Goal: Navigation & Orientation: Find specific page/section

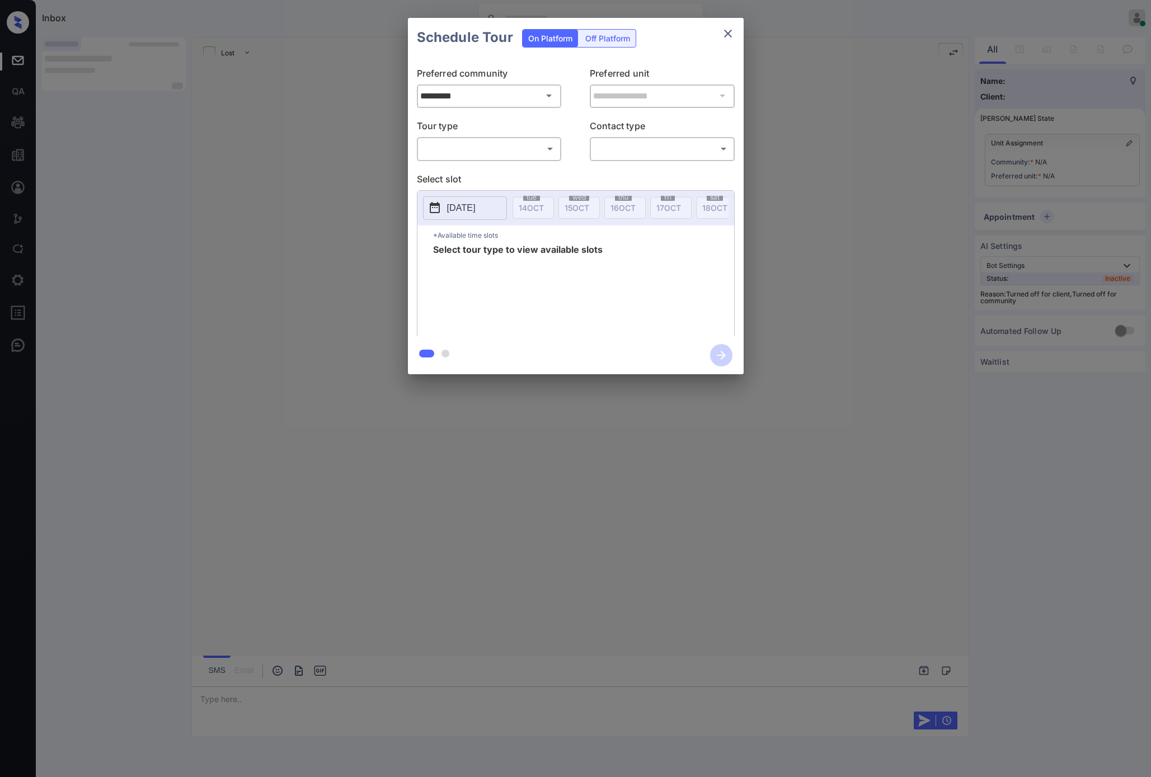
click at [489, 160] on div "​ ​" at bounding box center [489, 149] width 145 height 24
click at [528, 146] on body "**********" at bounding box center [575, 388] width 1151 height 777
click at [523, 152] on div at bounding box center [575, 388] width 1151 height 777
click at [548, 143] on body "**********" at bounding box center [575, 388] width 1151 height 777
click at [732, 33] on div at bounding box center [575, 388] width 1151 height 777
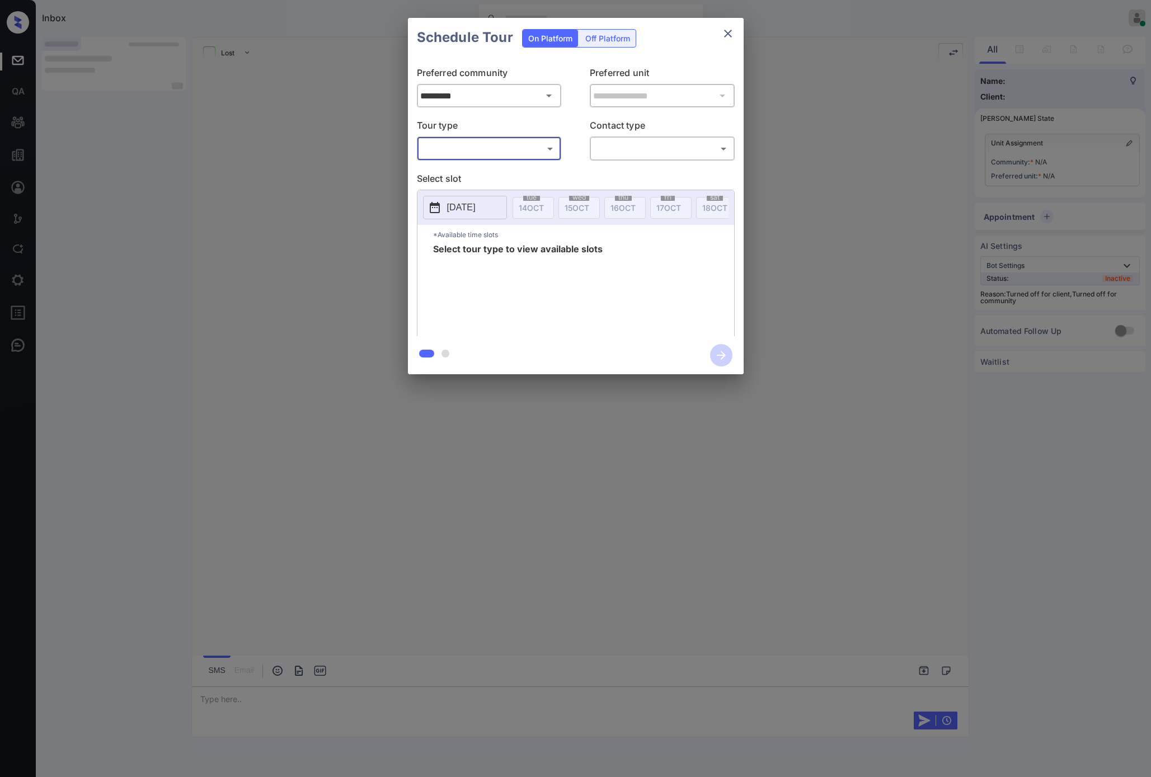
click at [726, 34] on icon "close" at bounding box center [728, 33] width 13 height 13
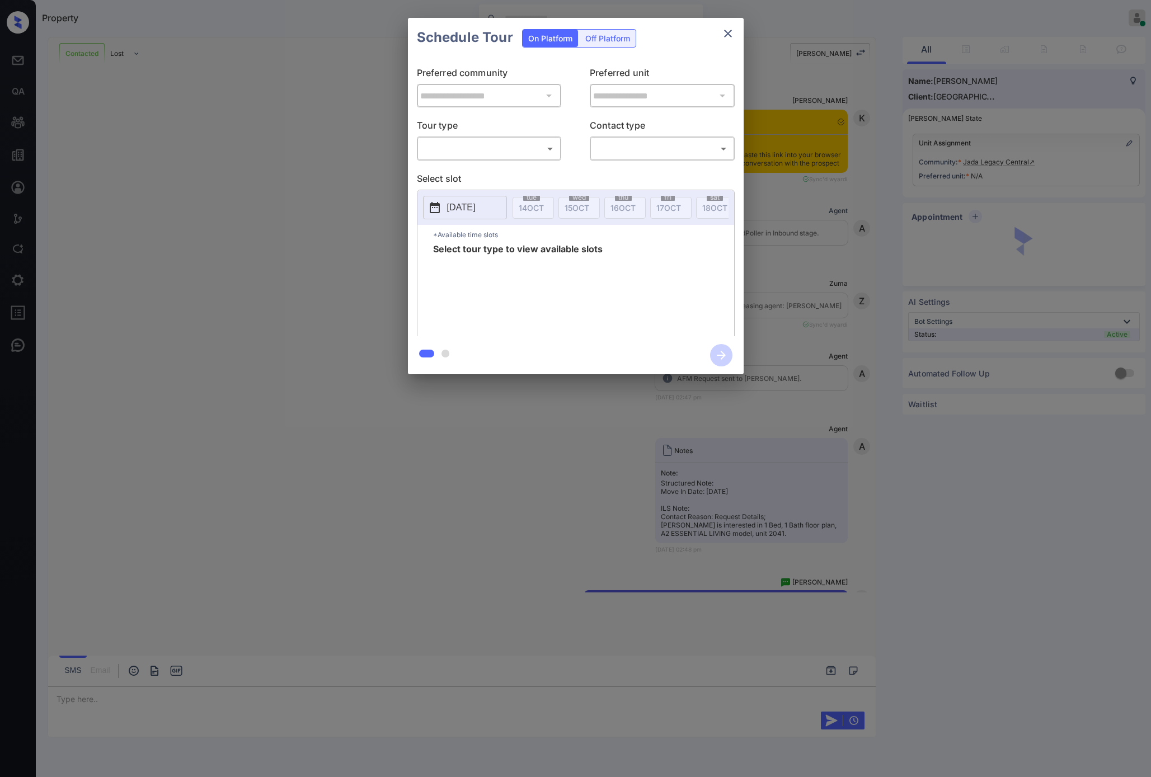
scroll to position [659, 0]
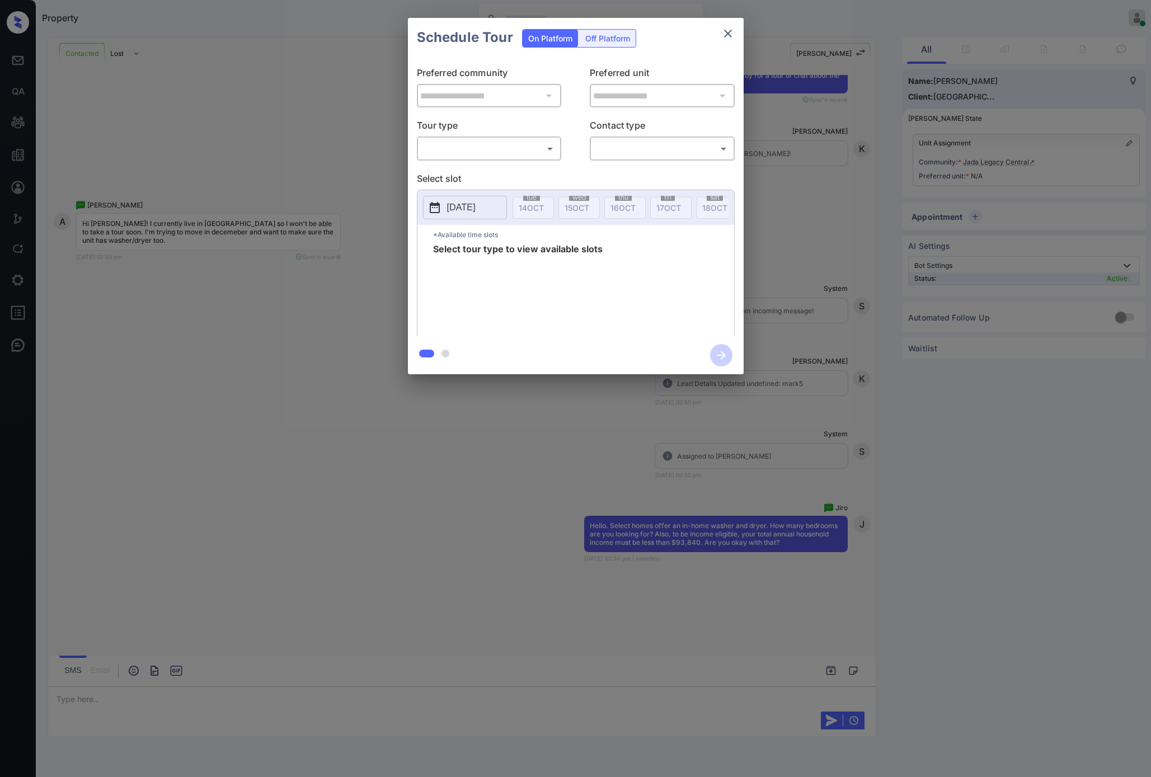
click at [478, 139] on body "Property Riley Jameson Online Set yourself offline Set yourself on break Profil…" at bounding box center [575, 388] width 1151 height 777
click at [470, 171] on li "In Person" at bounding box center [489, 173] width 138 height 20
type input "********"
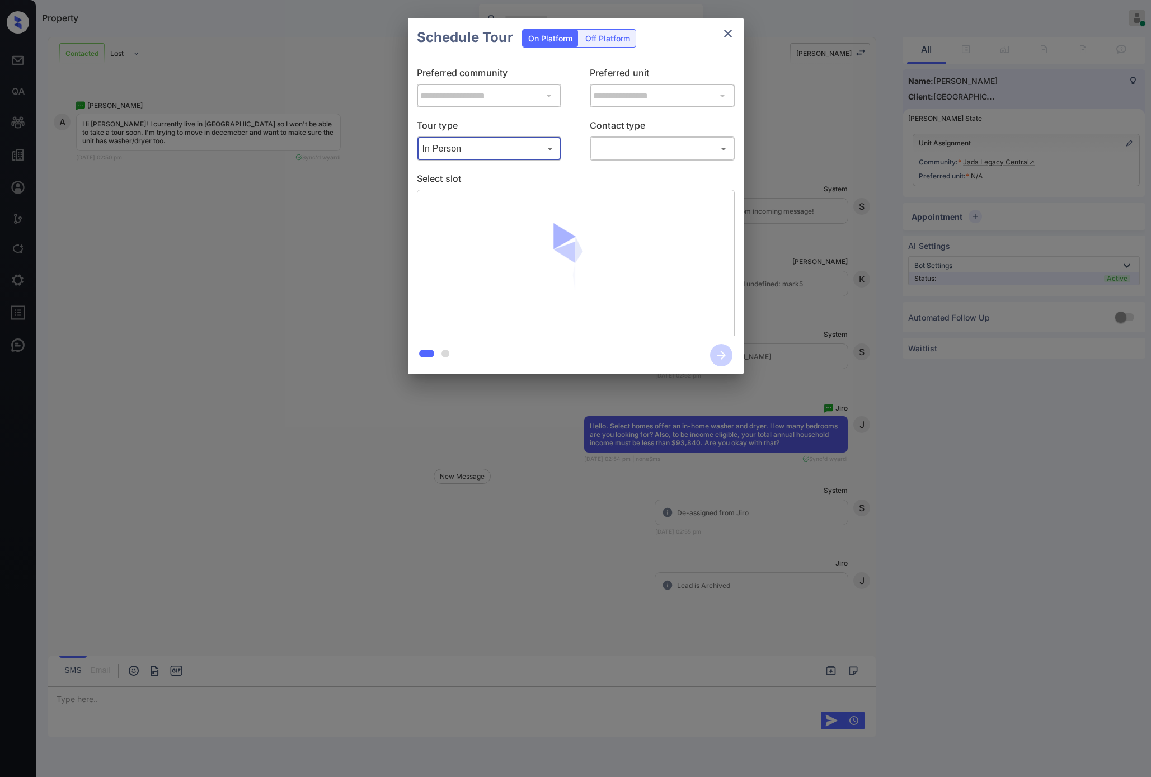
scroll to position [804, 0]
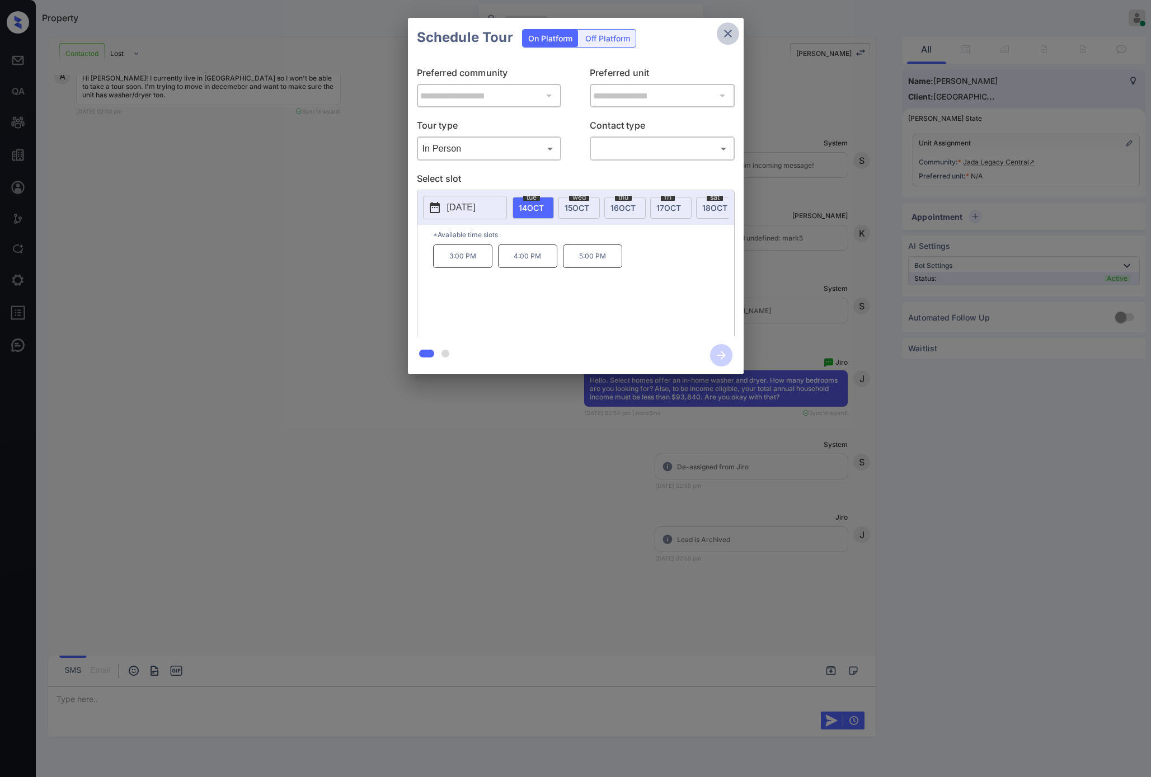
click at [727, 30] on icon "close" at bounding box center [728, 33] width 13 height 13
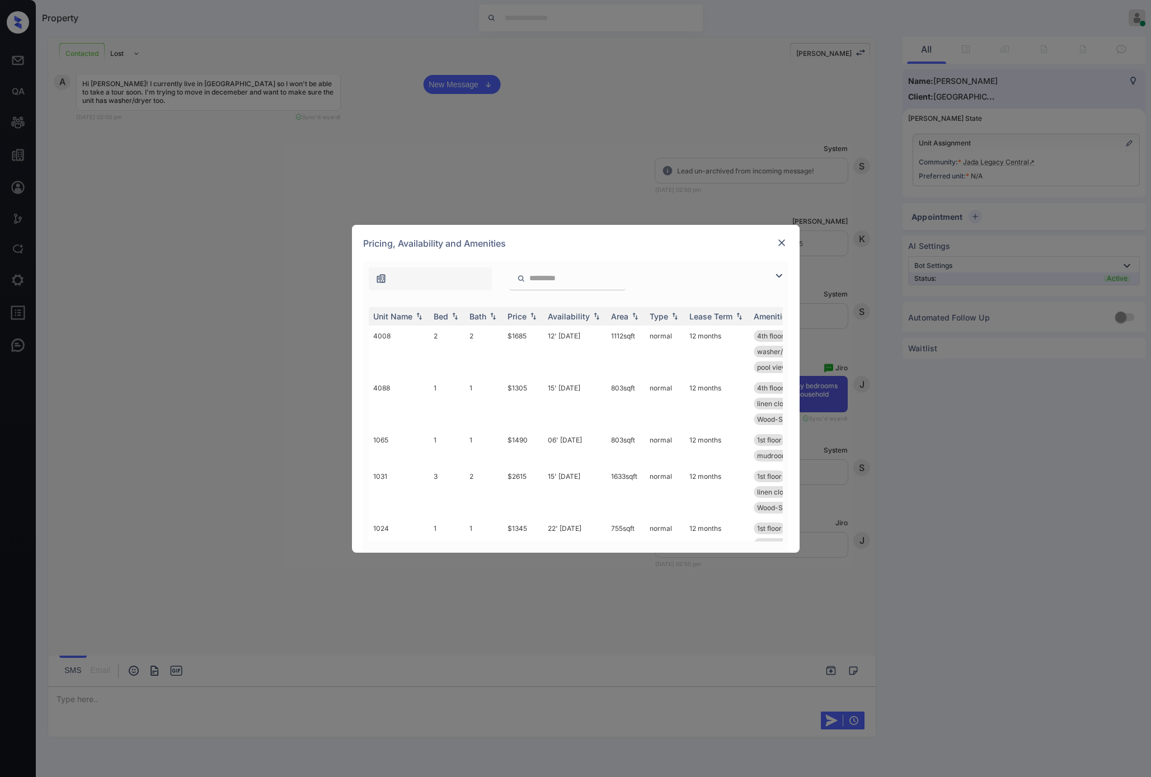
click at [785, 241] on img at bounding box center [781, 242] width 11 height 11
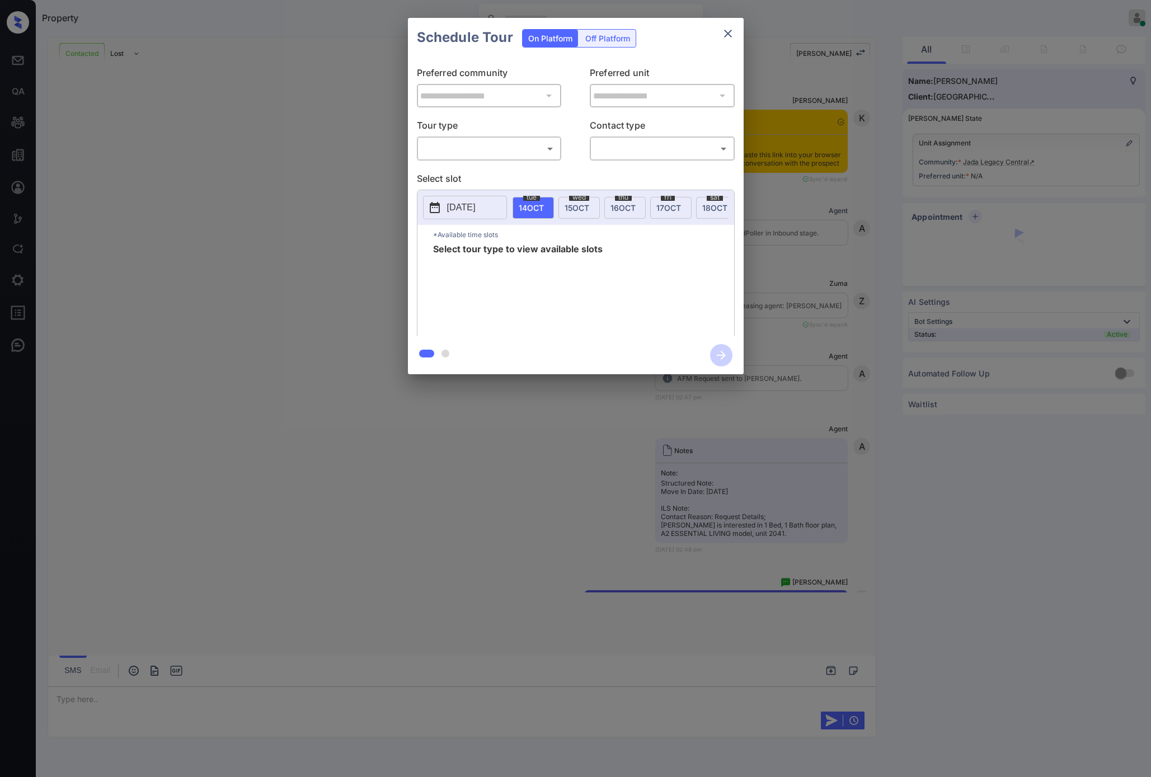
scroll to position [790, 0]
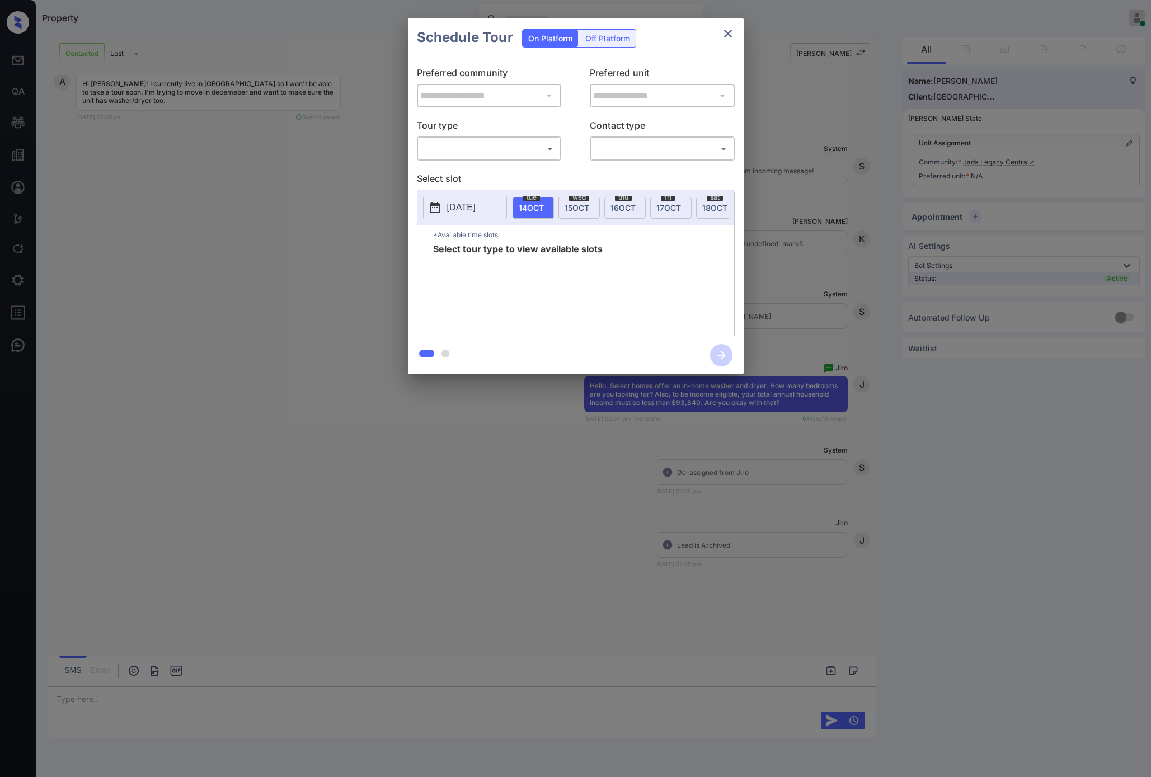
click at [733, 29] on icon "close" at bounding box center [728, 33] width 13 height 13
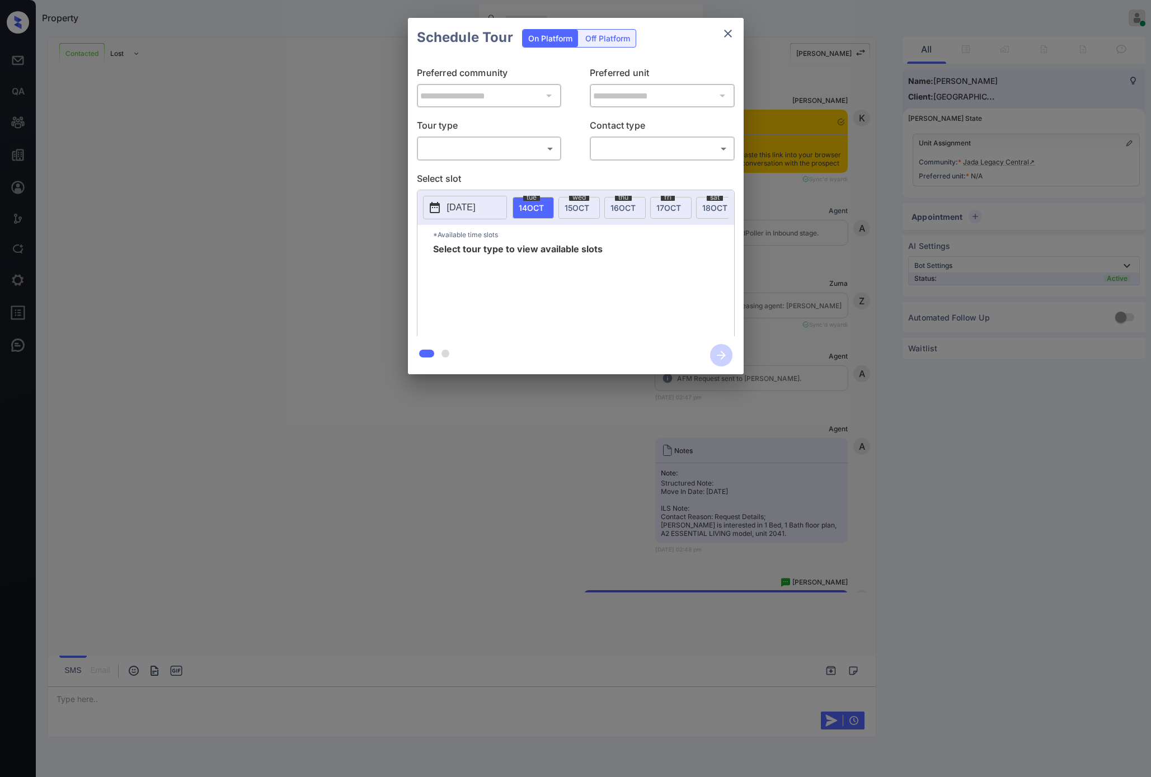
scroll to position [790, 0]
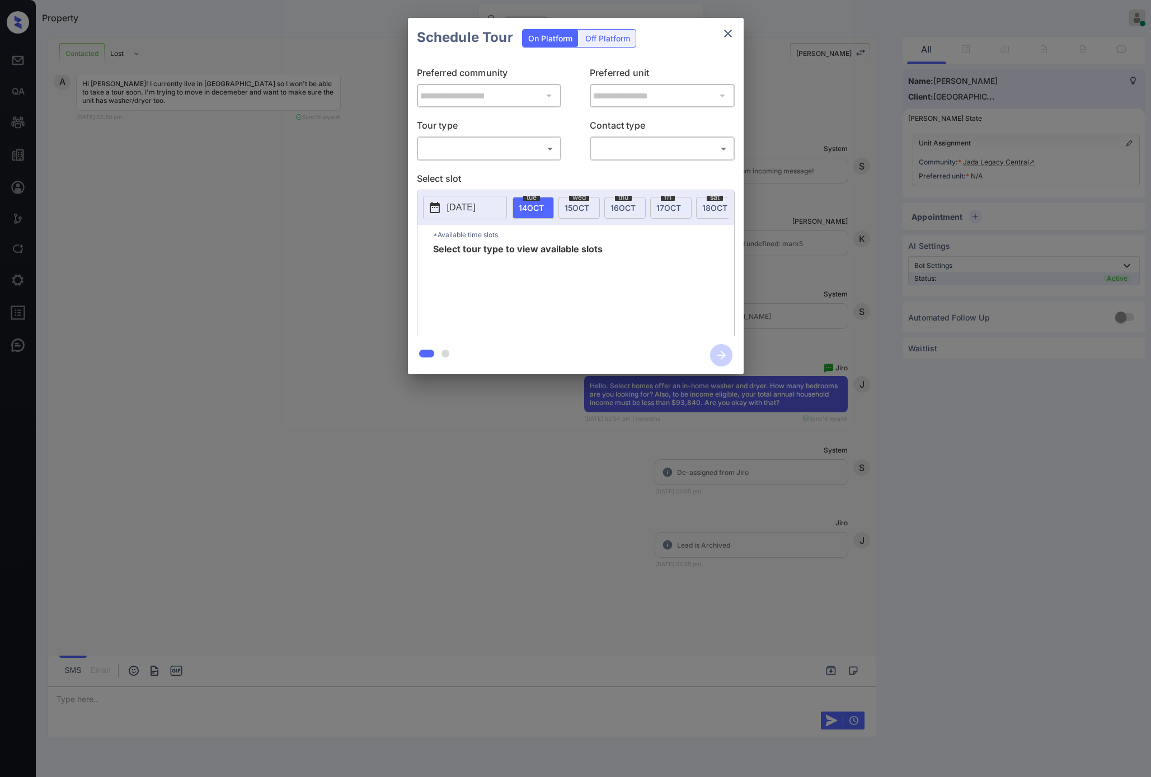
click at [514, 155] on body "Property Riley Jameson Online Set yourself offline Set yourself on break Profil…" at bounding box center [575, 388] width 1151 height 777
click at [516, 177] on li "In Person" at bounding box center [489, 173] width 138 height 20
type input "********"
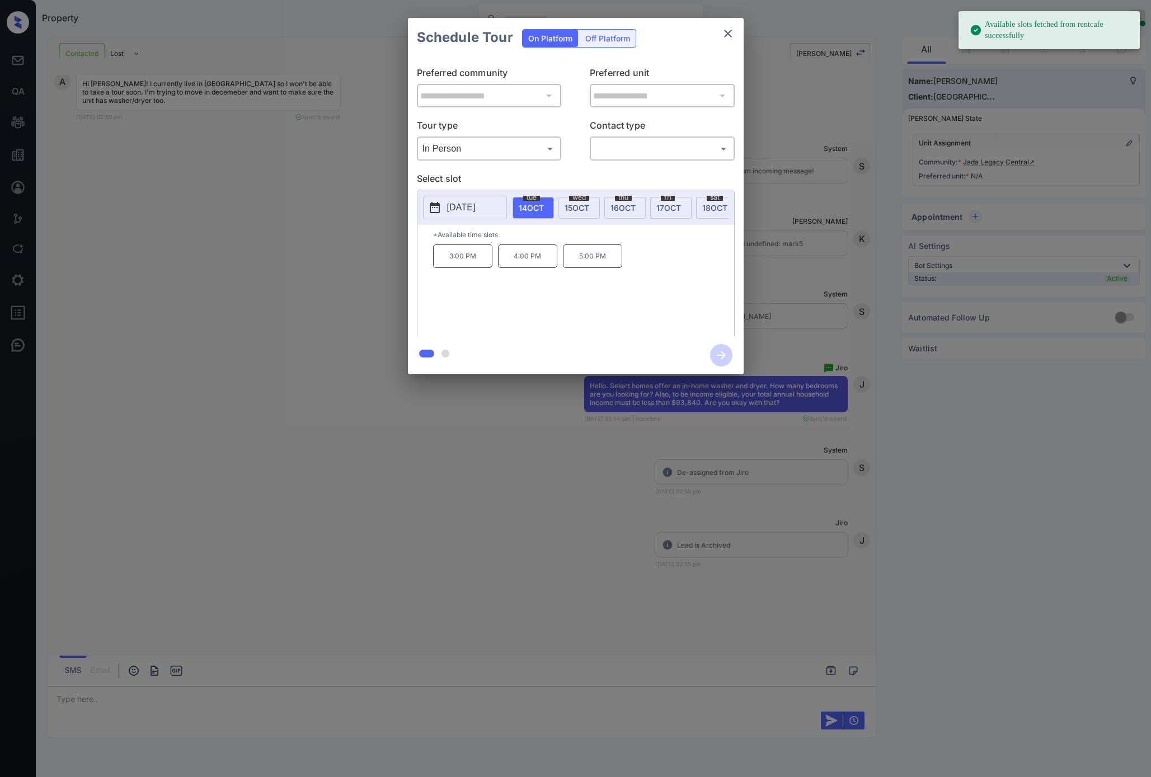
click at [667, 118] on div "**********" at bounding box center [576, 196] width 336 height 279
click at [716, 88] on div at bounding box center [722, 96] width 15 height 16
click at [638, 146] on body "Available slots fetched from rentcafe successfully Property Riley Jameson Onlin…" at bounding box center [575, 388] width 1151 height 777
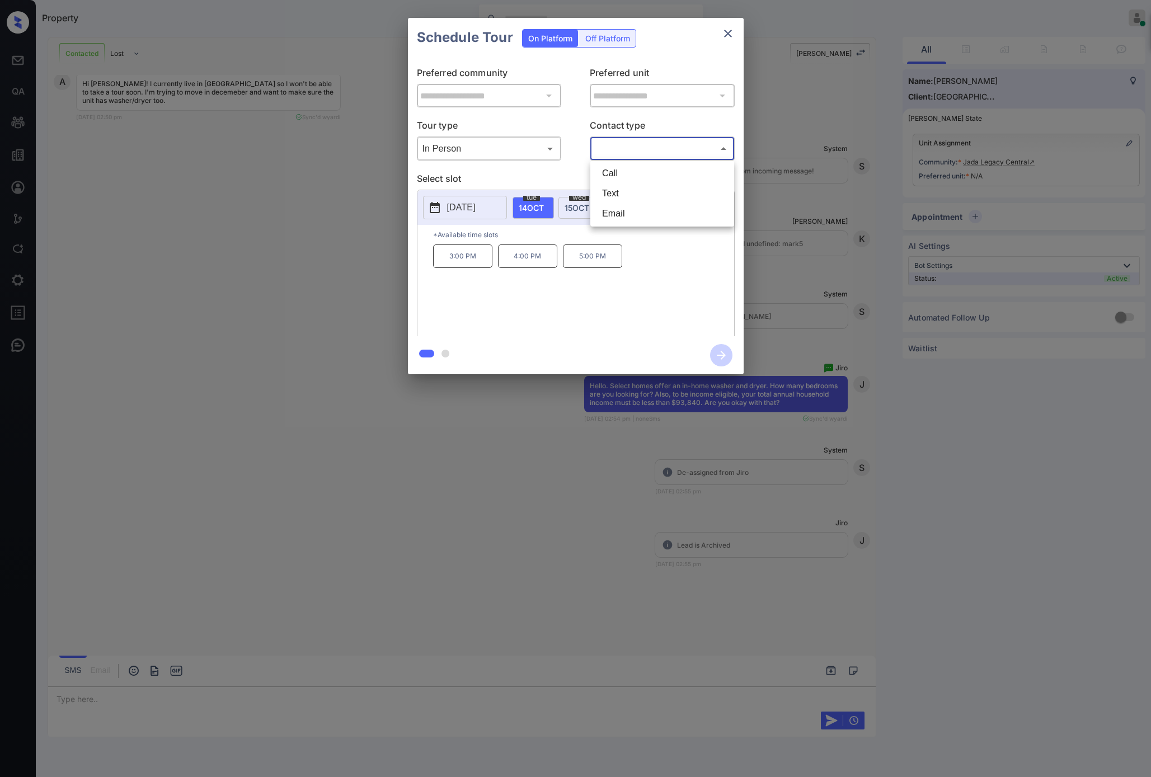
click at [626, 191] on li "Text" at bounding box center [662, 194] width 138 height 20
type input "****"
click at [591, 204] on div "wed 15 OCT" at bounding box center [579, 208] width 41 height 22
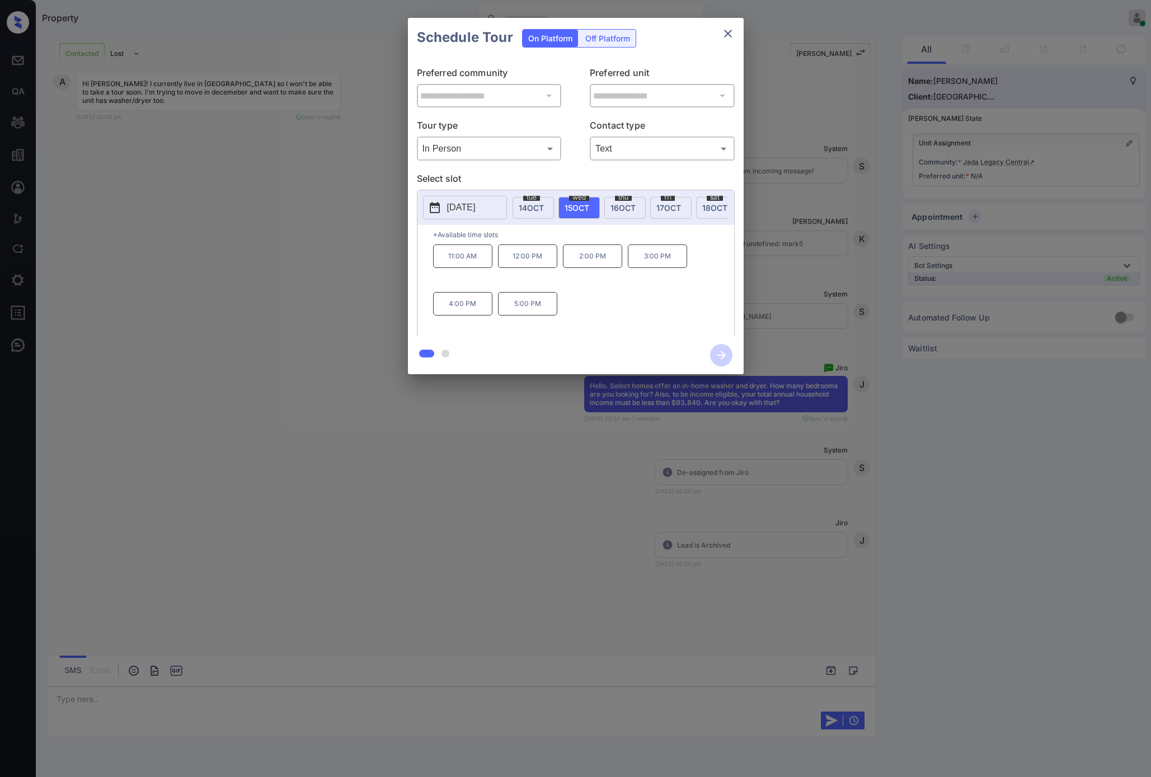
click at [622, 208] on span "16 OCT" at bounding box center [623, 208] width 25 height 10
click at [681, 209] on div "fri 17 OCT" at bounding box center [670, 208] width 41 height 22
click at [702, 208] on span "18 OCT" at bounding box center [714, 208] width 25 height 10
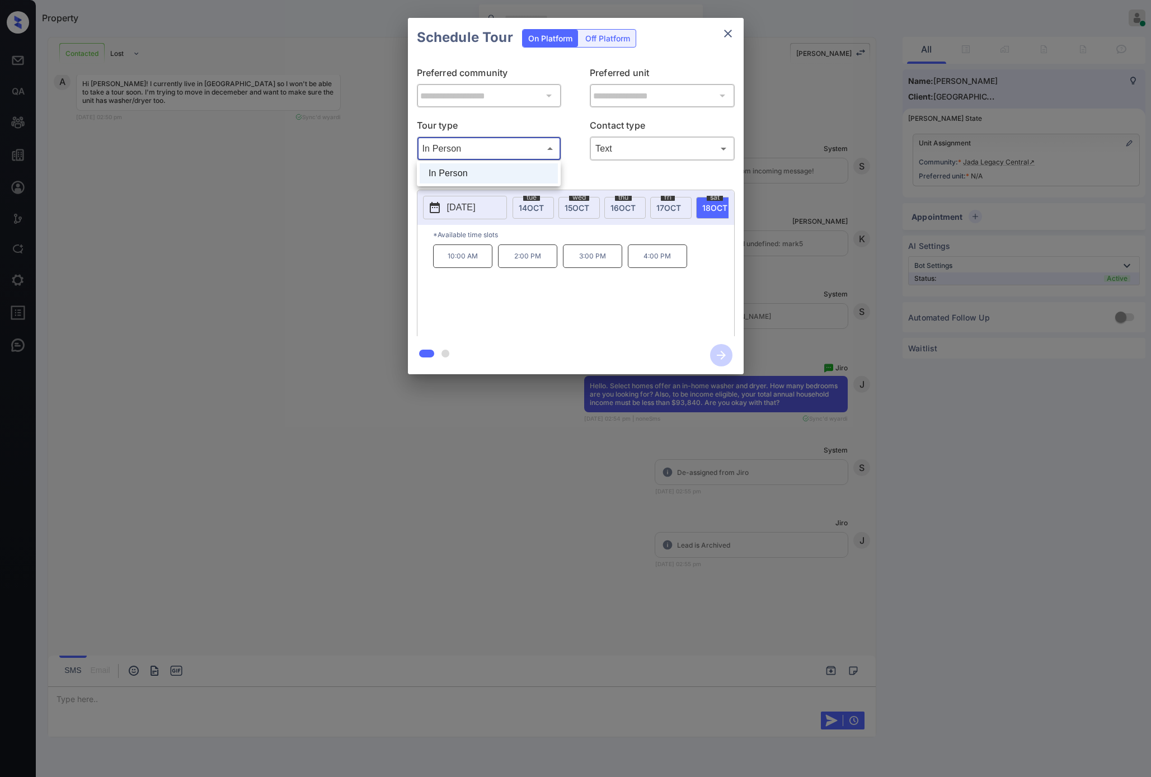
click at [533, 140] on body "Property Riley Jameson Online Set yourself offline Set yourself on break Profil…" at bounding box center [575, 388] width 1151 height 777
click at [734, 35] on div at bounding box center [575, 388] width 1151 height 777
click at [730, 32] on icon "close" at bounding box center [728, 33] width 13 height 13
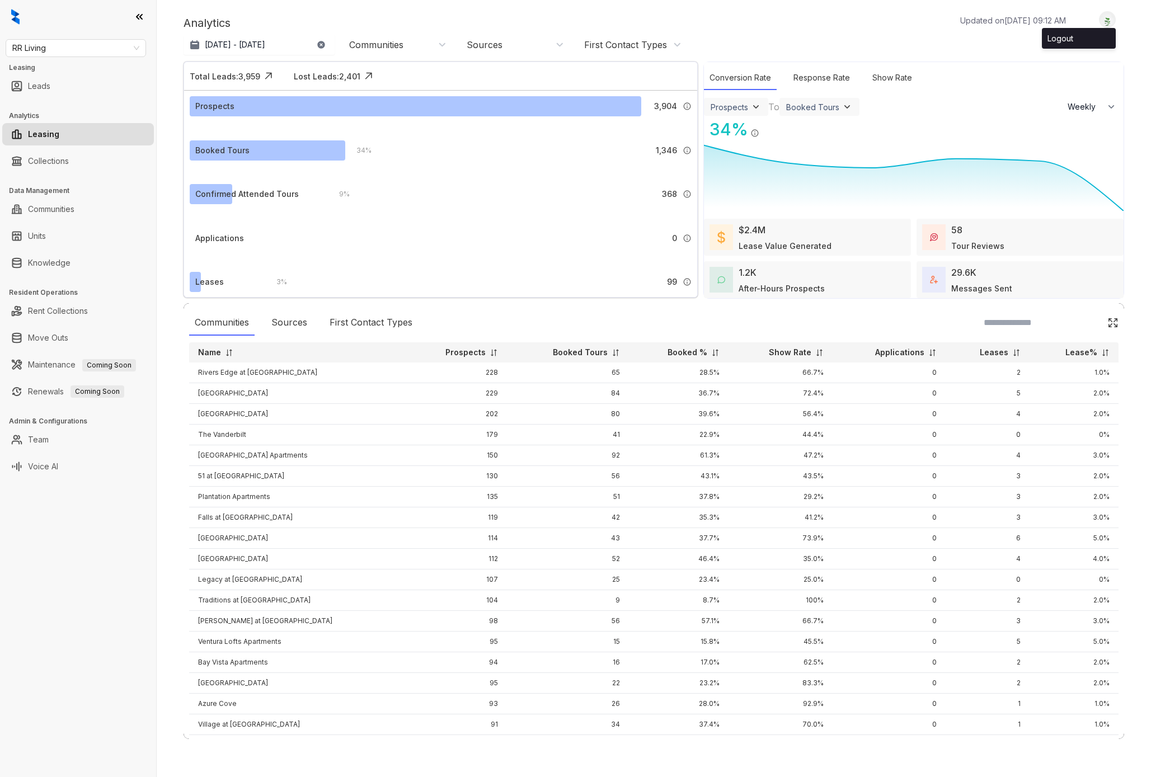
select select "******"
click at [138, 45] on span "RR Living" at bounding box center [75, 48] width 127 height 17
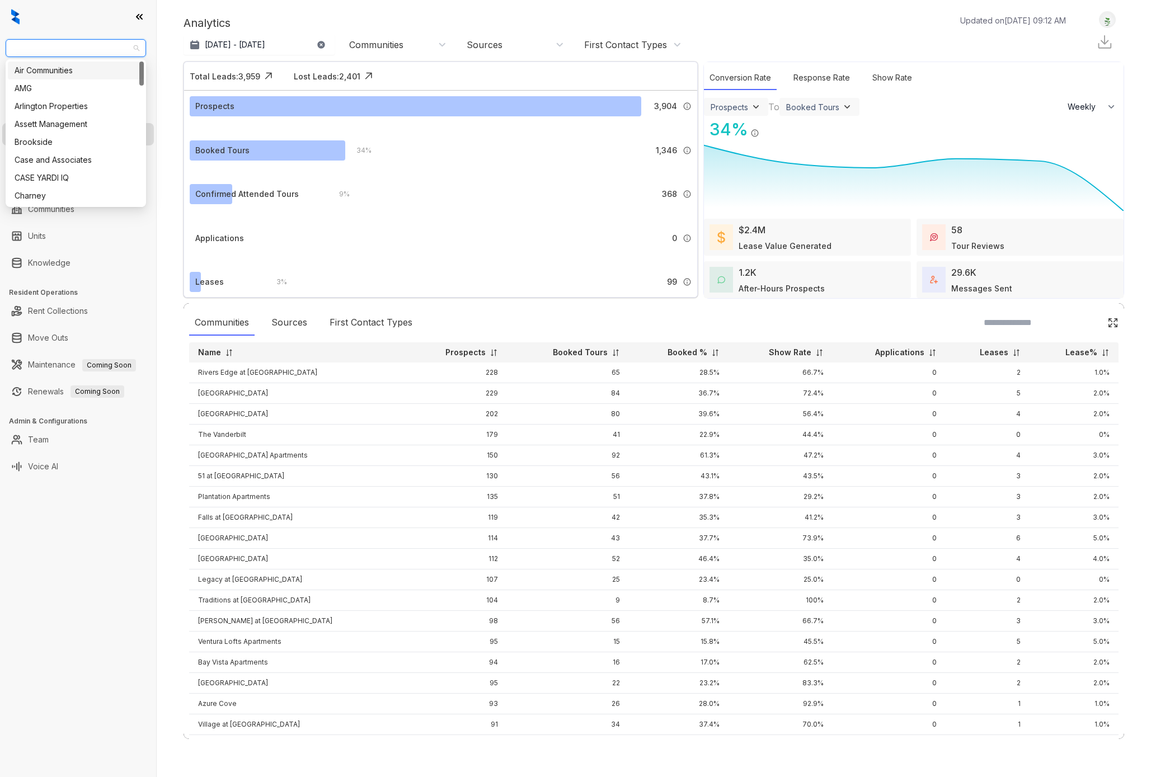
click at [49, 68] on div "Air Communities" at bounding box center [76, 70] width 123 height 12
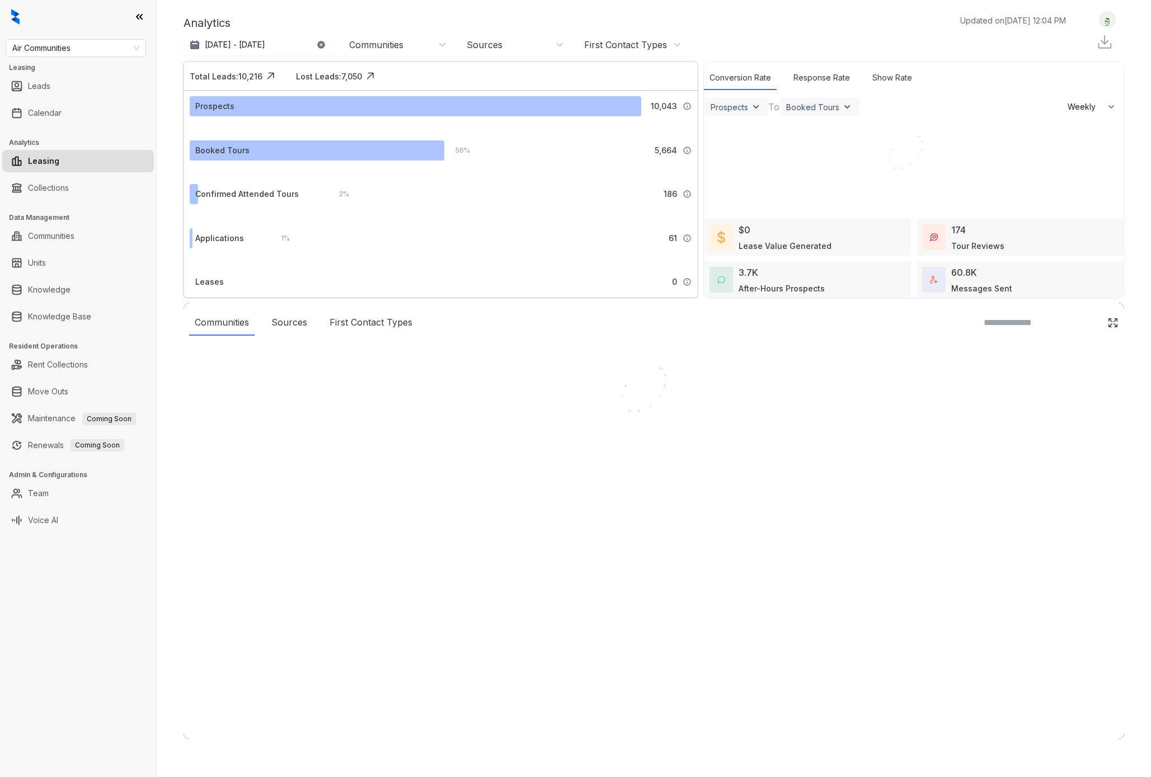
select select "******"
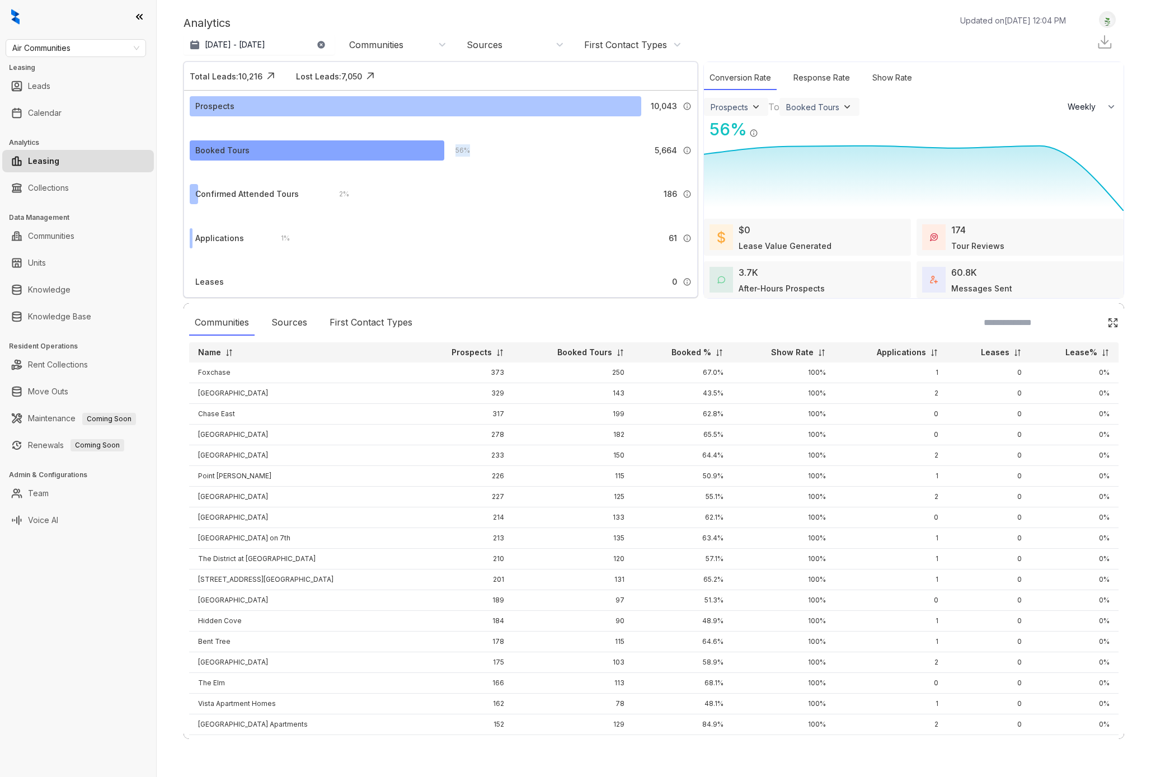
drag, startPoint x: 485, startPoint y: 151, endPoint x: 434, endPoint y: 148, distance: 51.0
click at [434, 148] on div "Booked Tours 56 % 5,664 Tours booked by Kelsey." at bounding box center [441, 150] width 502 height 20
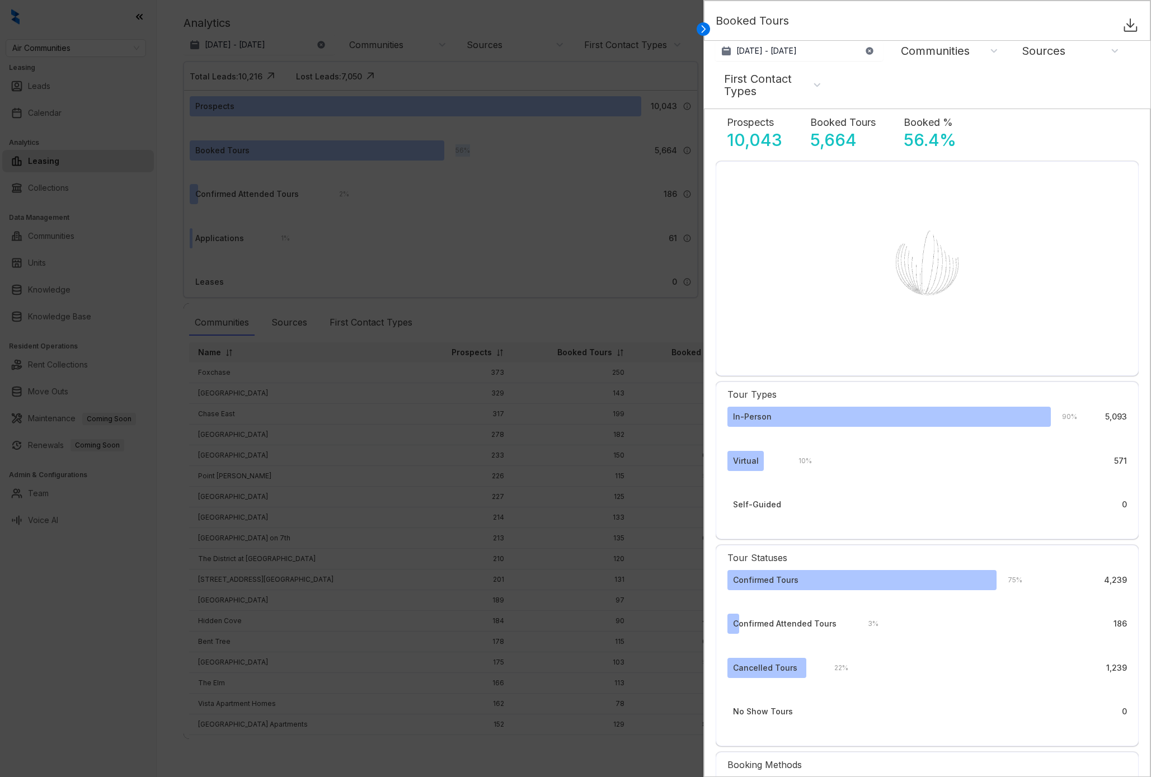
select select "******"
click at [705, 29] on icon at bounding box center [703, 29] width 3 height 7
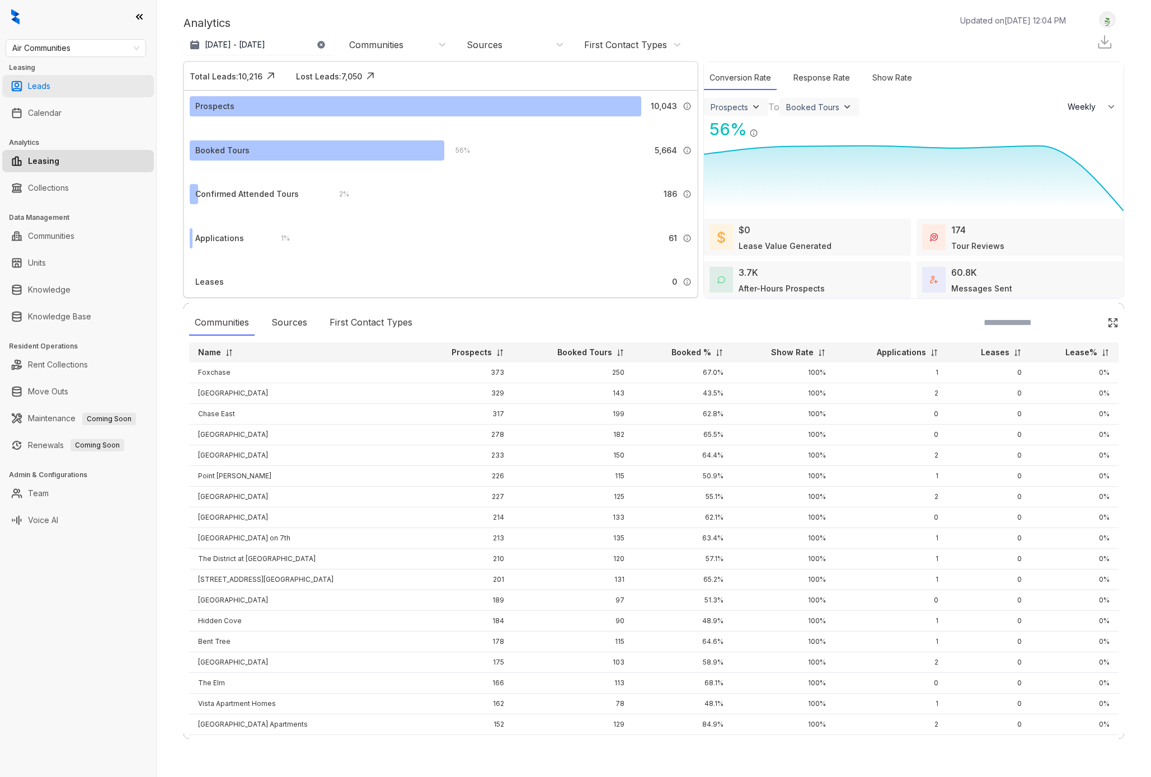
click at [44, 79] on link "Leads" at bounding box center [39, 86] width 22 height 22
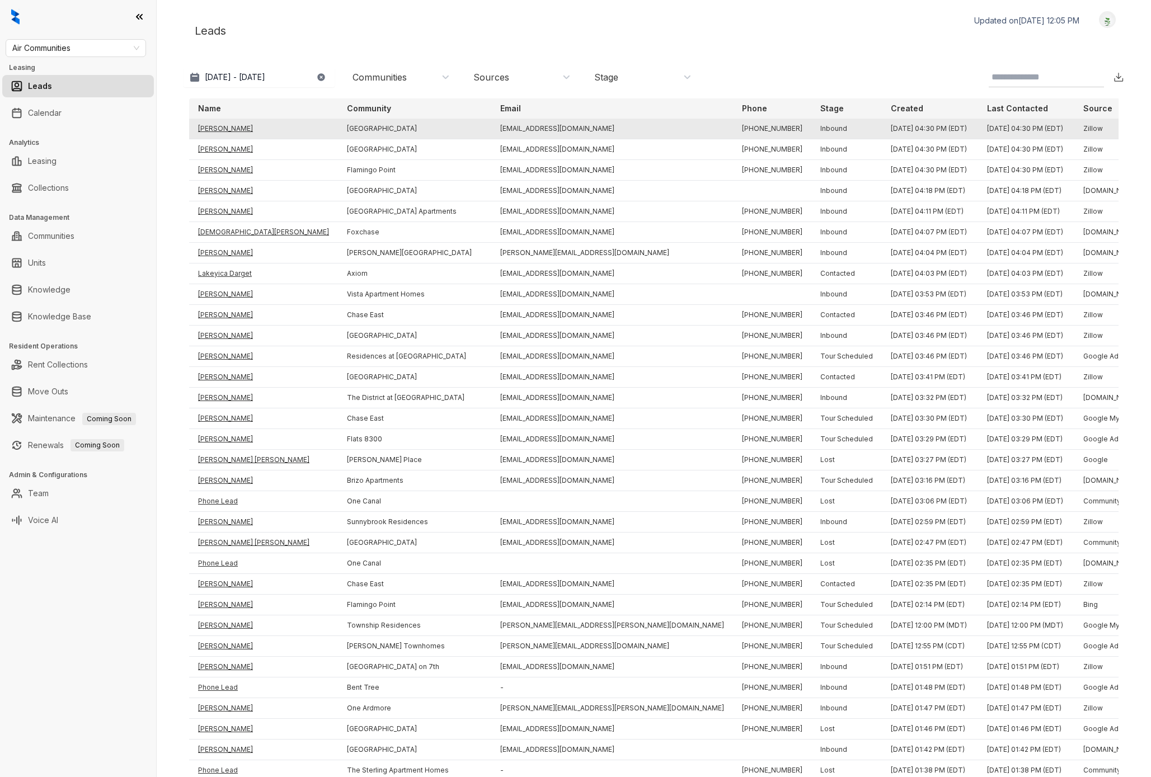
click at [228, 130] on td "Nadya Mandel" at bounding box center [263, 129] width 149 height 21
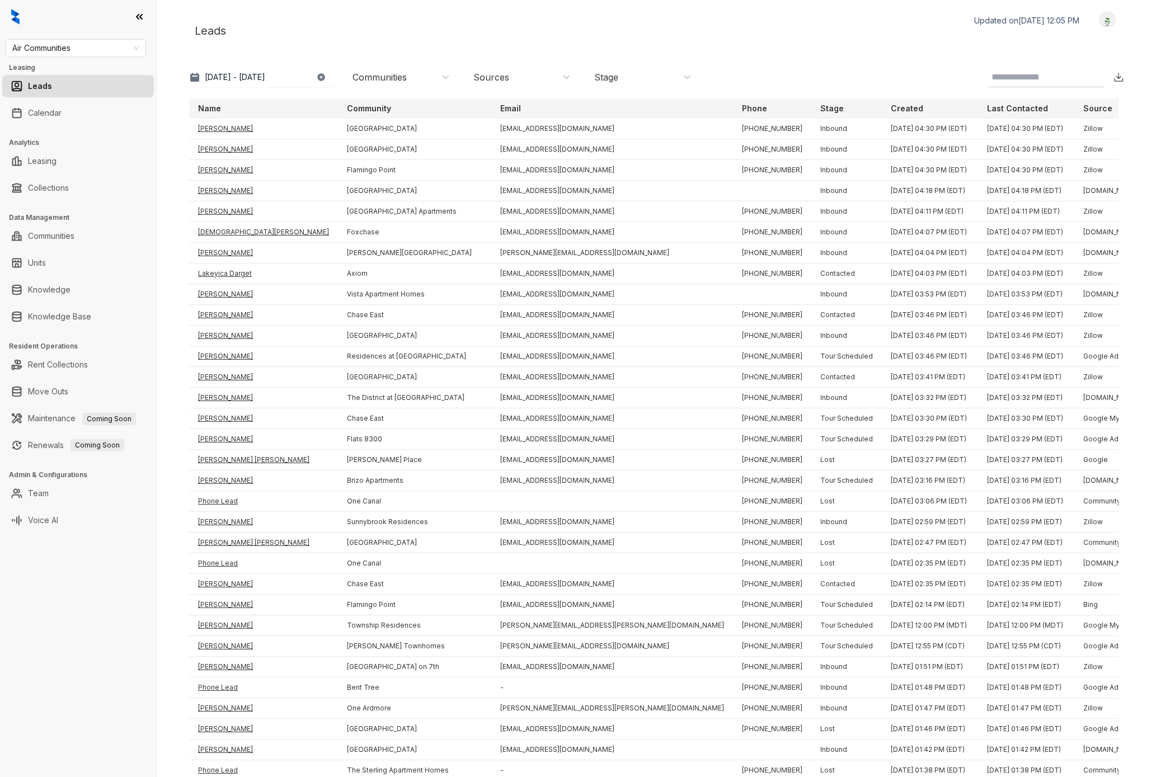
click at [370, 22] on div "Leads Updated on Oct 14, 2025, 12:05 PM Logout" at bounding box center [654, 30] width 941 height 39
click at [37, 117] on link "Calendar" at bounding box center [45, 113] width 34 height 22
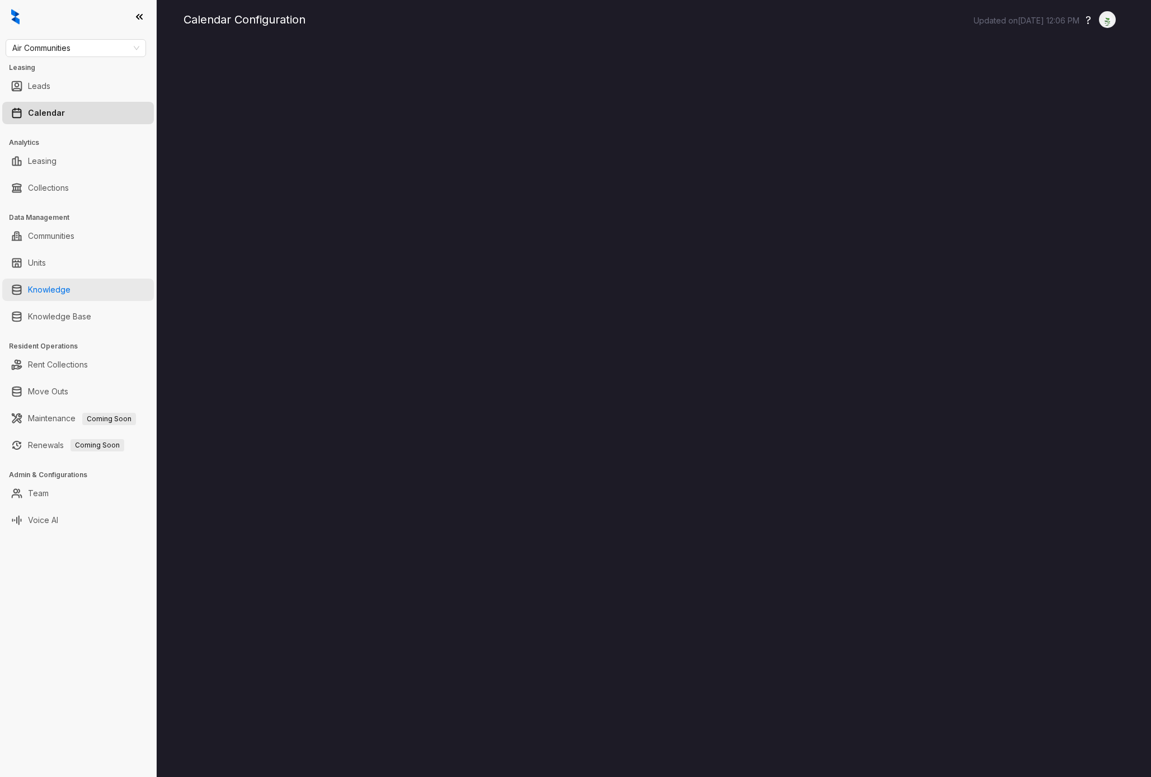
click at [50, 300] on link "Knowledge" at bounding box center [49, 290] width 43 height 22
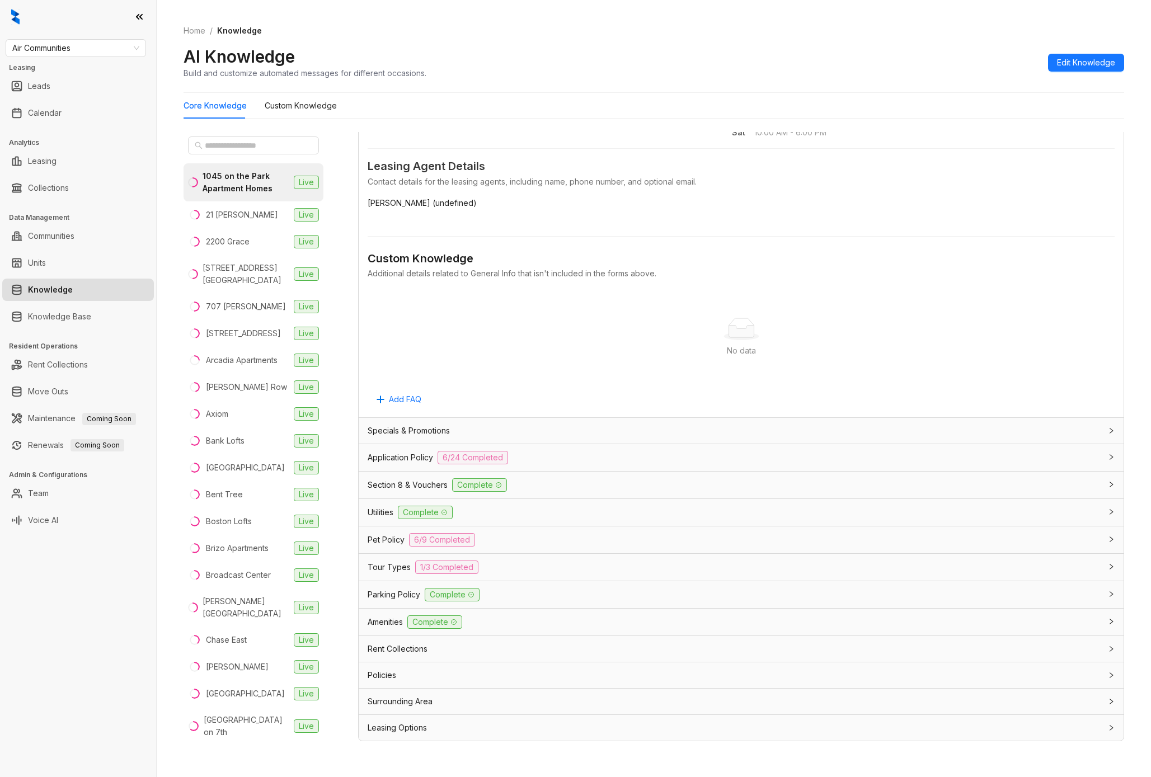
scroll to position [352, 0]
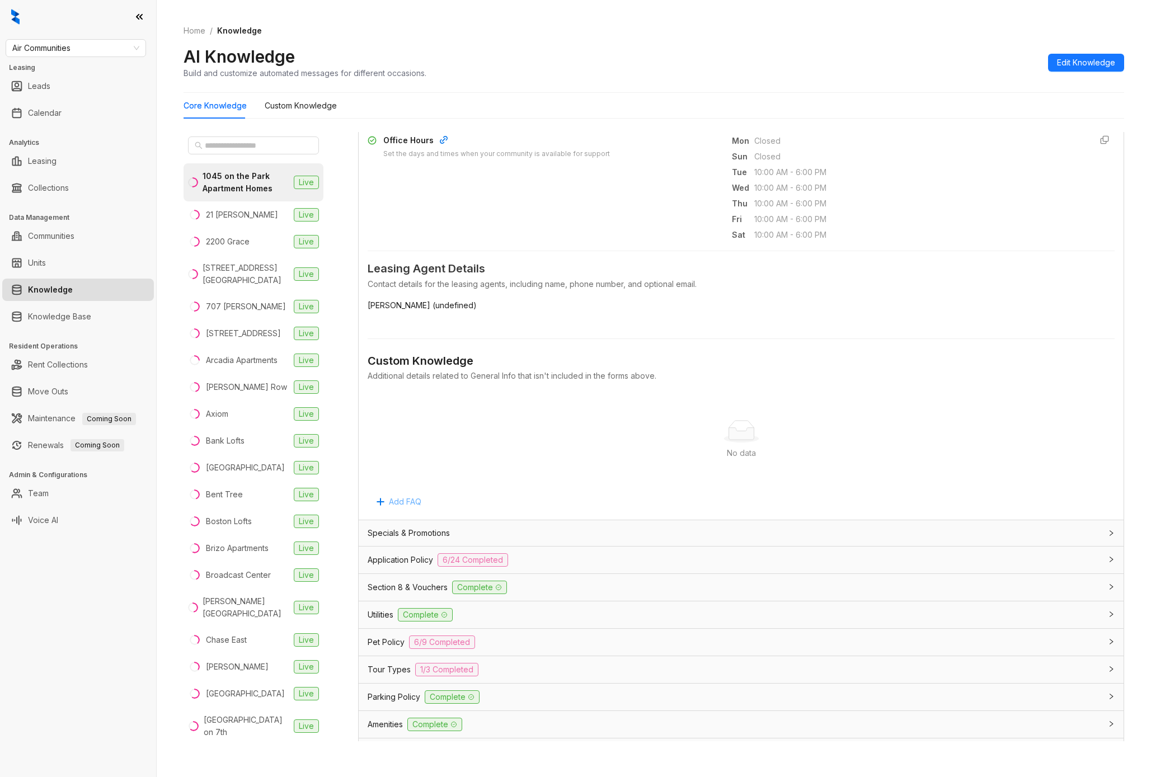
click at [407, 496] on span "Add FAQ" at bounding box center [405, 502] width 32 height 12
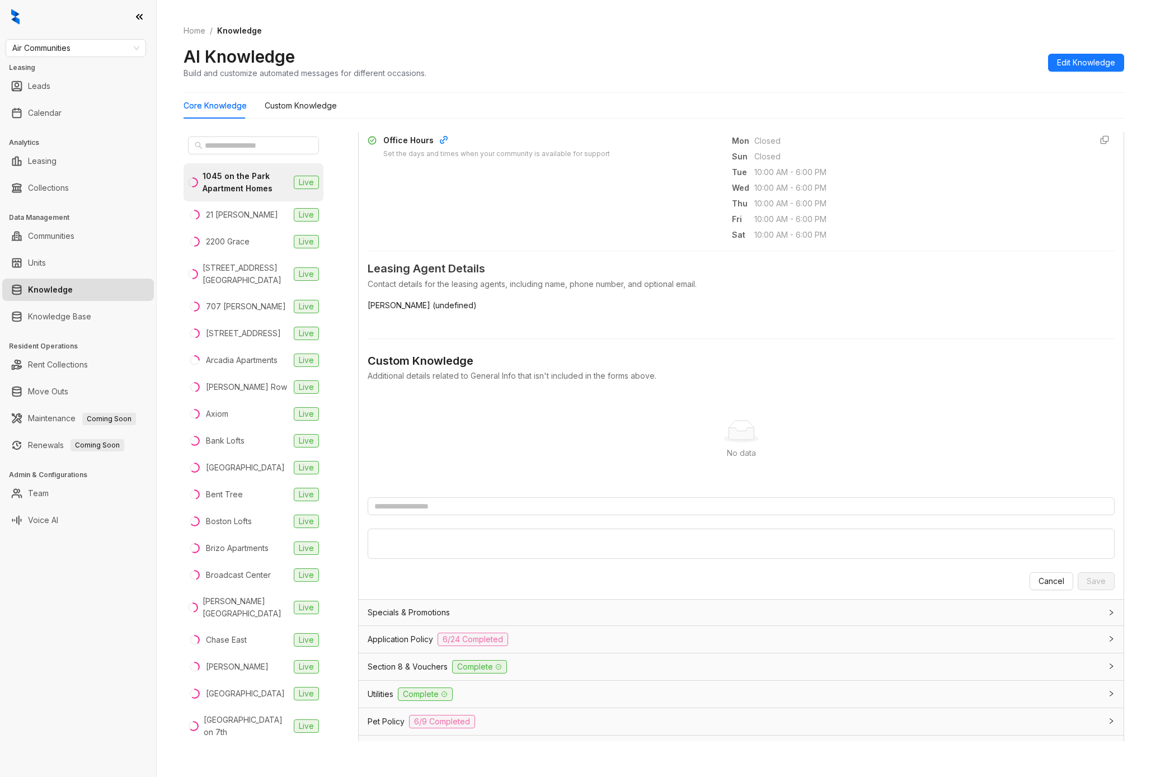
click at [425, 496] on div "No data No data Cancel Save" at bounding box center [741, 492] width 747 height 197
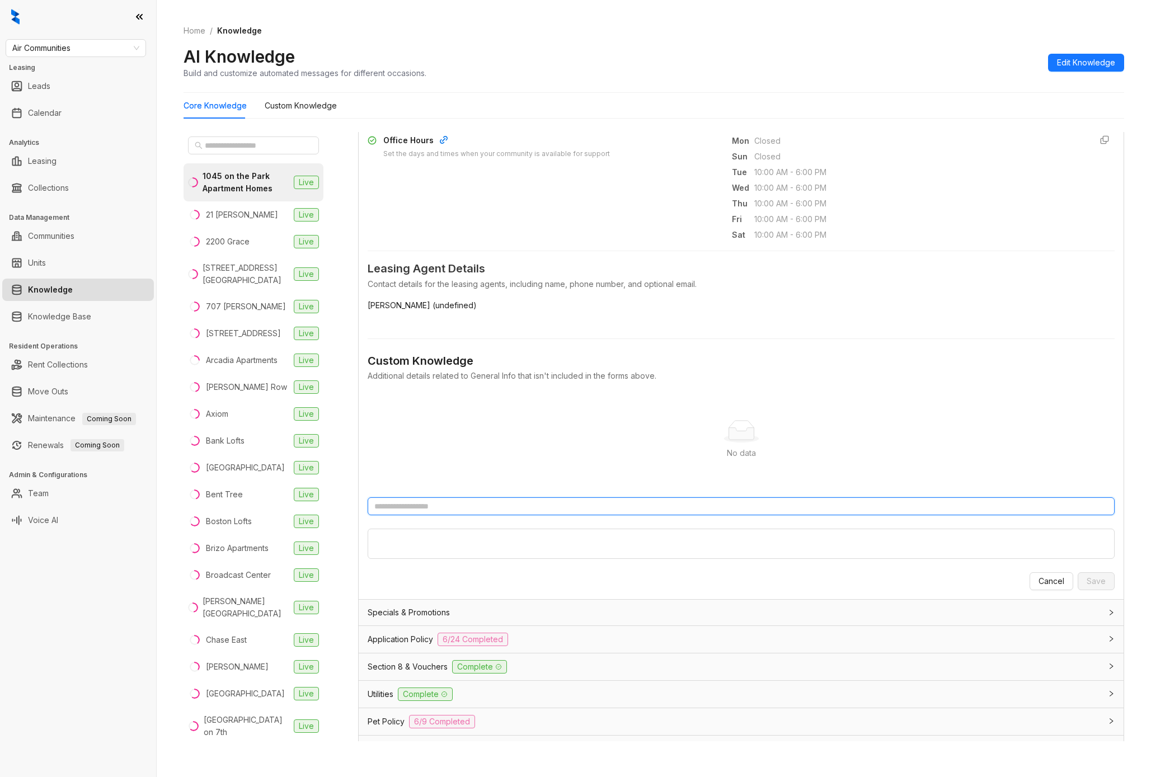
click at [424, 501] on input "text" at bounding box center [741, 507] width 747 height 18
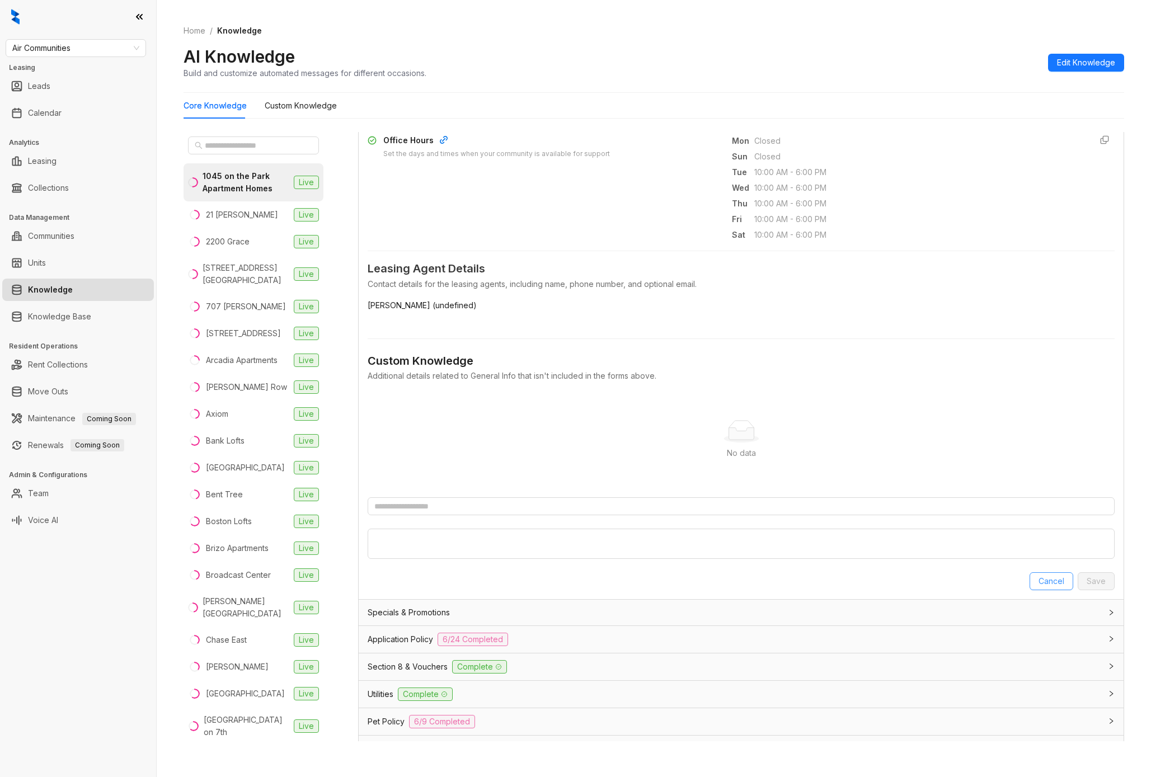
click at [1030, 580] on button "Cancel" at bounding box center [1052, 582] width 44 height 18
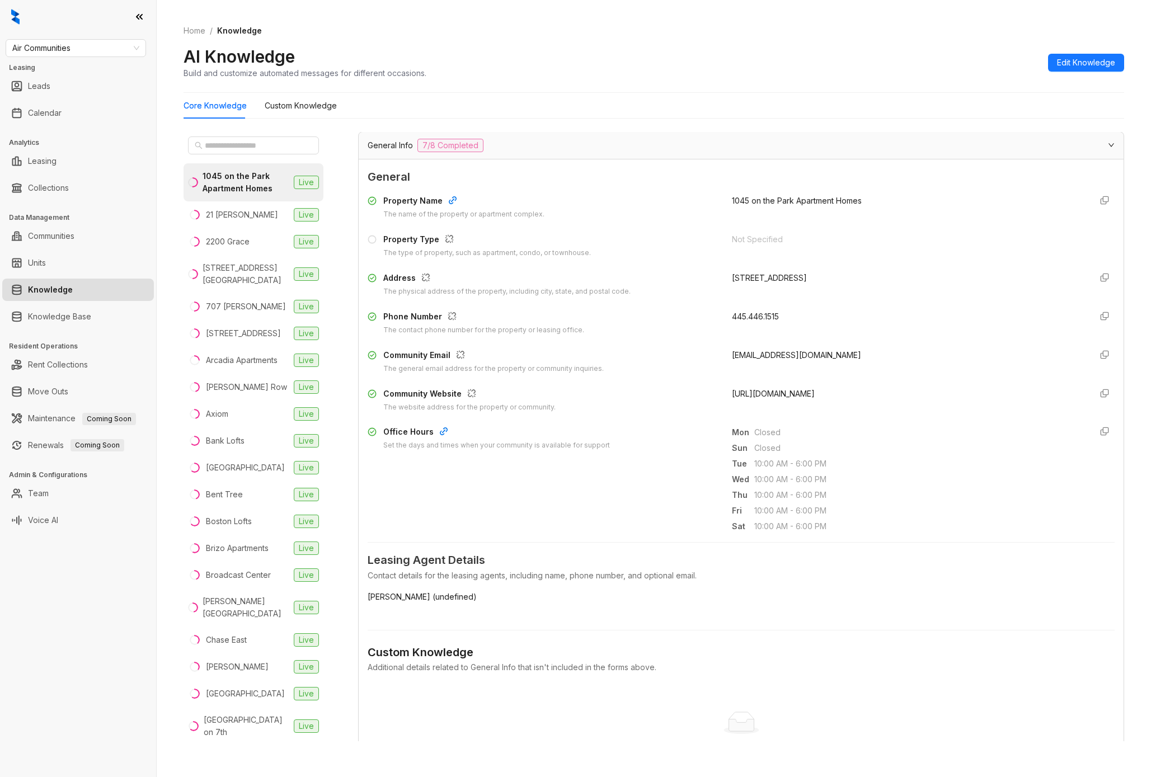
scroll to position [0, 0]
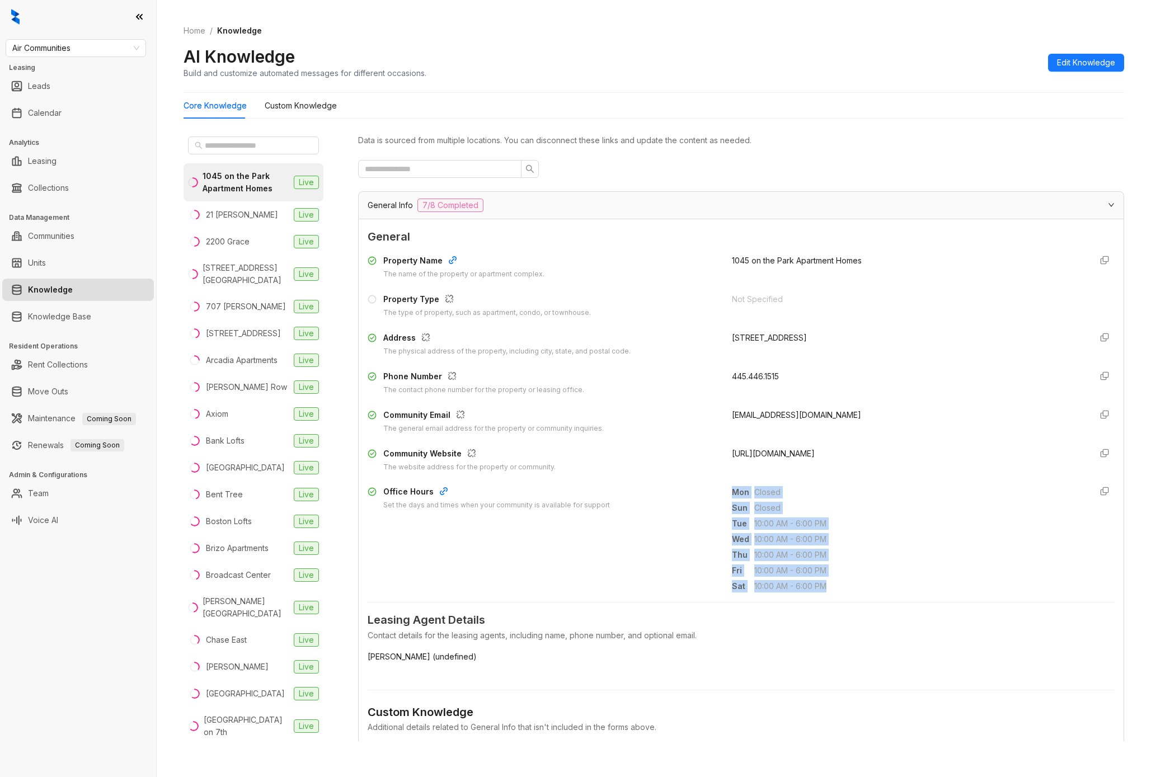
drag, startPoint x: 723, startPoint y: 491, endPoint x: 856, endPoint y: 598, distance: 171.3
click at [858, 598] on form "General Property Name The name of the property or apartment complex. 1045 on th…" at bounding box center [741, 545] width 747 height 634
click at [856, 597] on form "General Property Name The name of the property or apartment complex. 1045 on th…" at bounding box center [741, 545] width 747 height 634
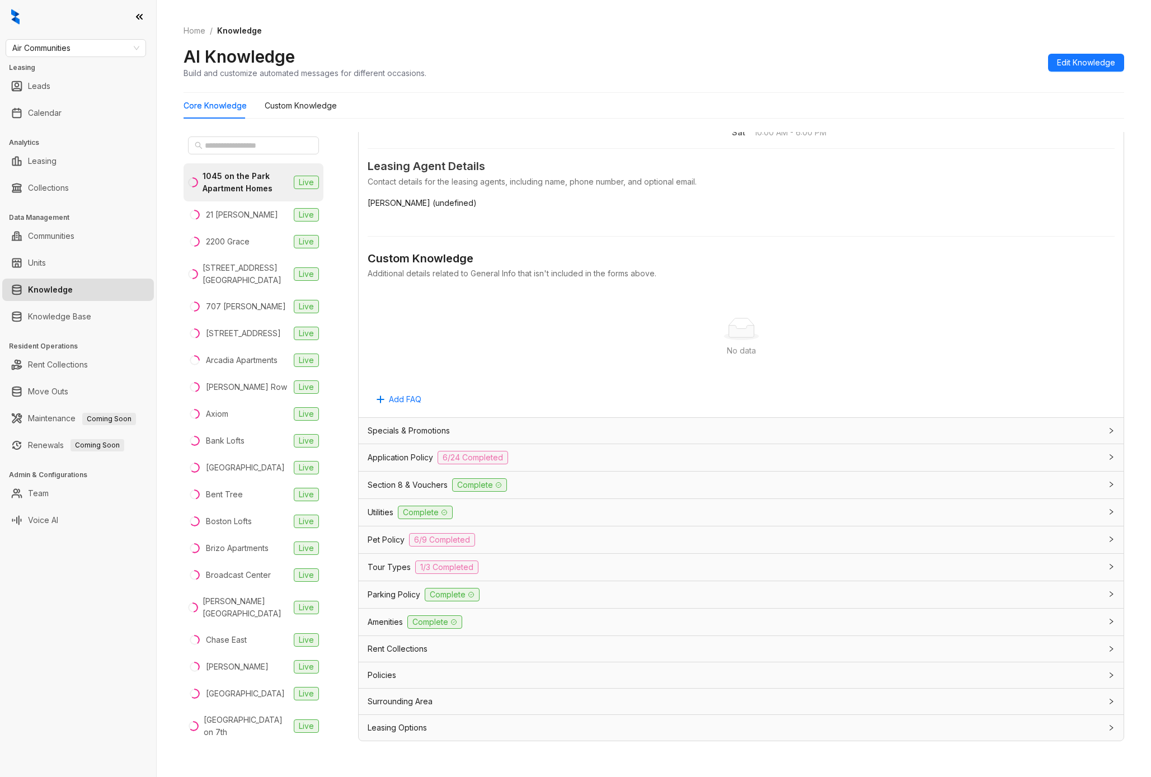
click at [419, 427] on span "Specials & Promotions" at bounding box center [409, 431] width 82 height 12
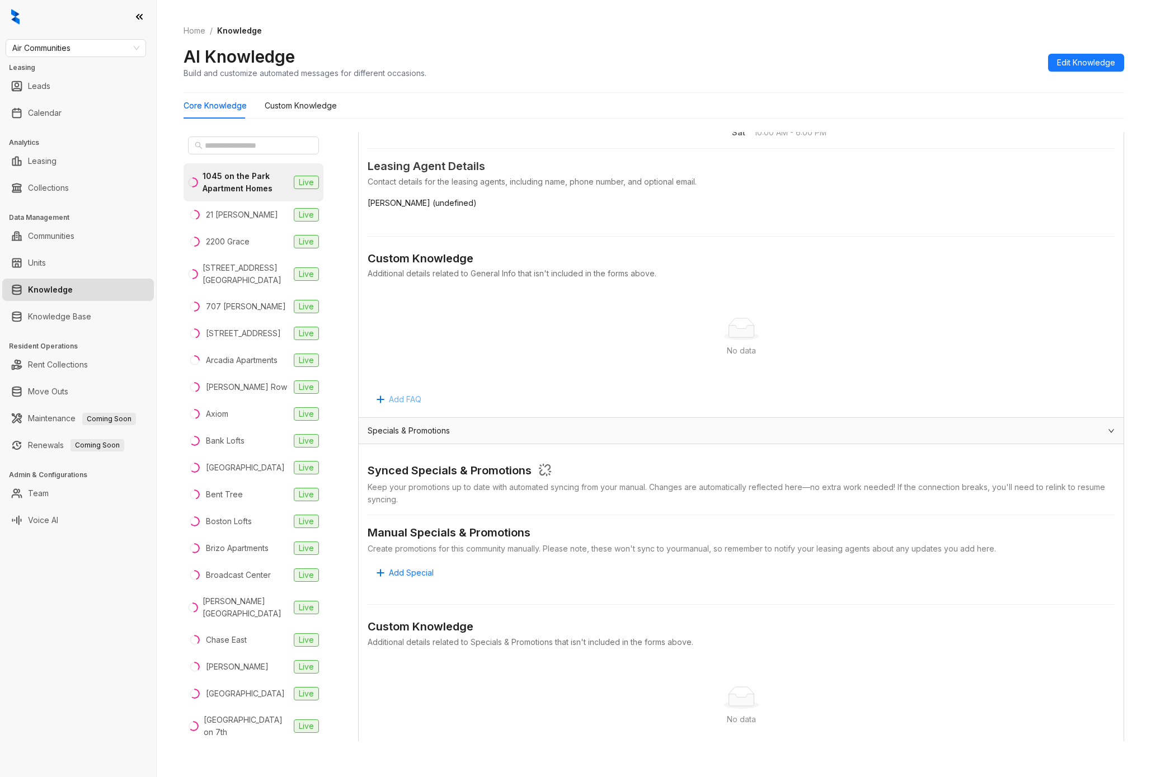
click at [401, 398] on span "Add FAQ" at bounding box center [405, 400] width 32 height 12
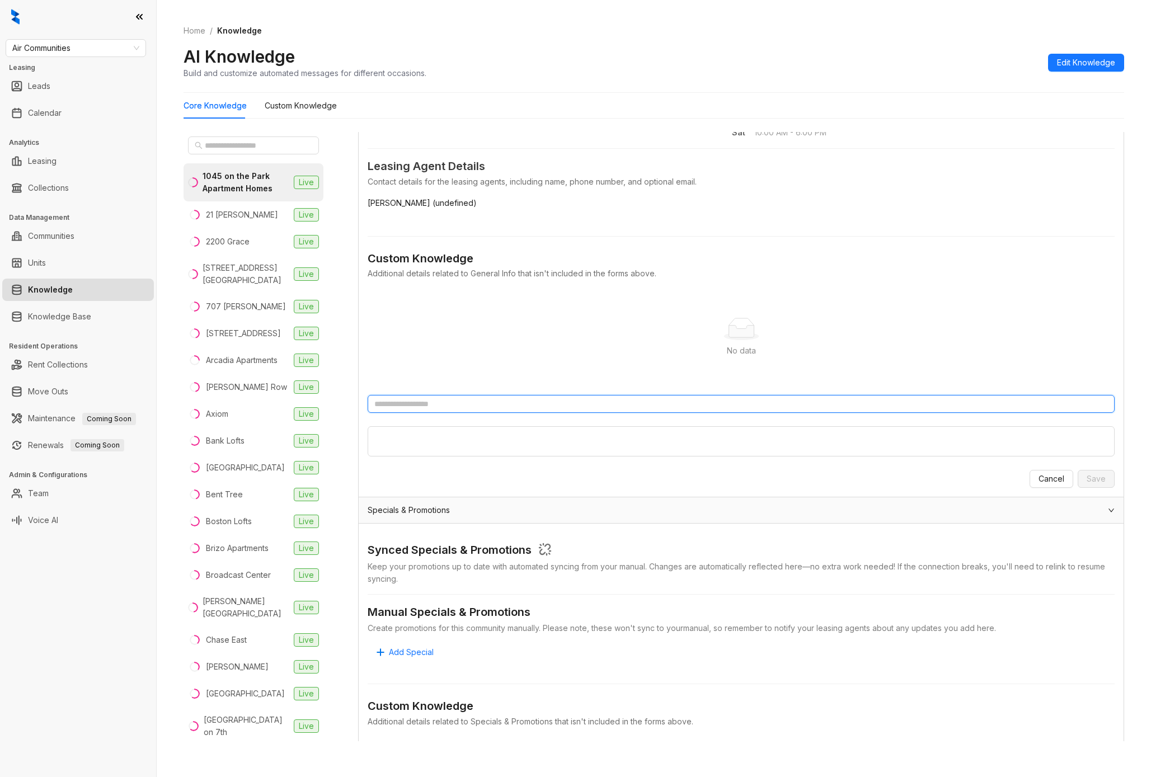
click at [439, 404] on input "text" at bounding box center [741, 404] width 747 height 18
type input "****"
type textarea "**"
type textarea "***"
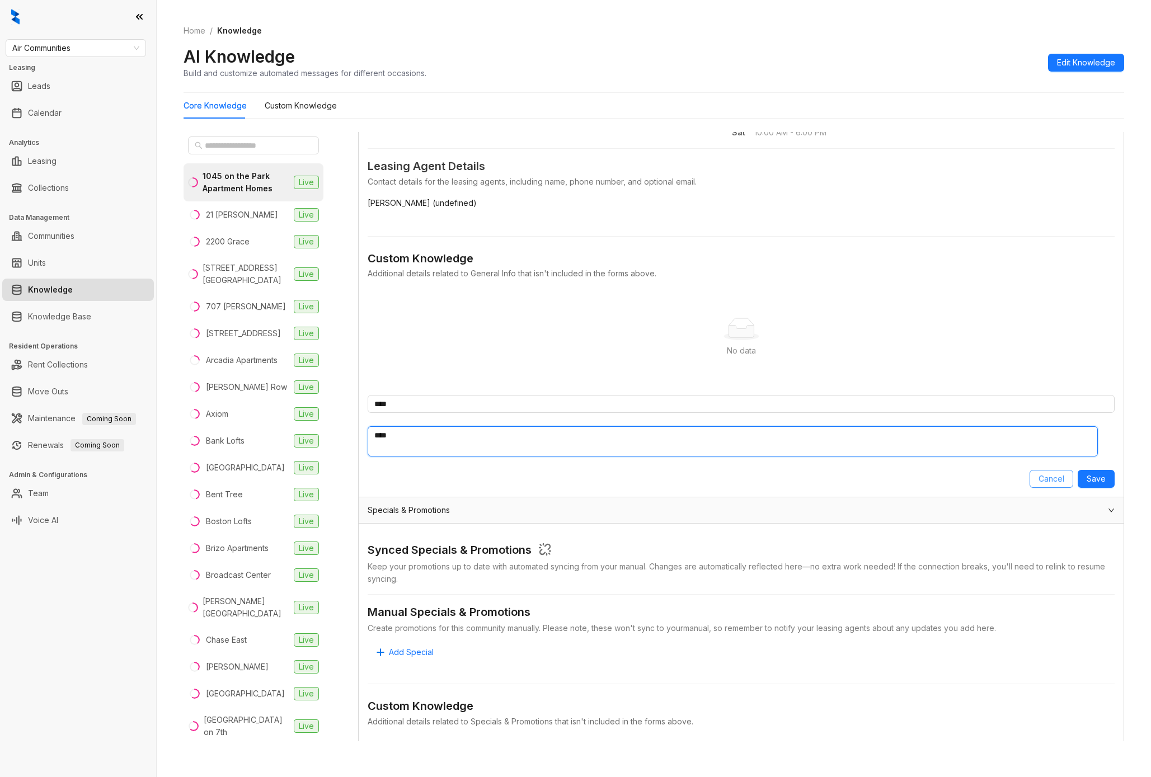
type textarea "****"
click at [1030, 479] on button "Cancel" at bounding box center [1052, 479] width 44 height 18
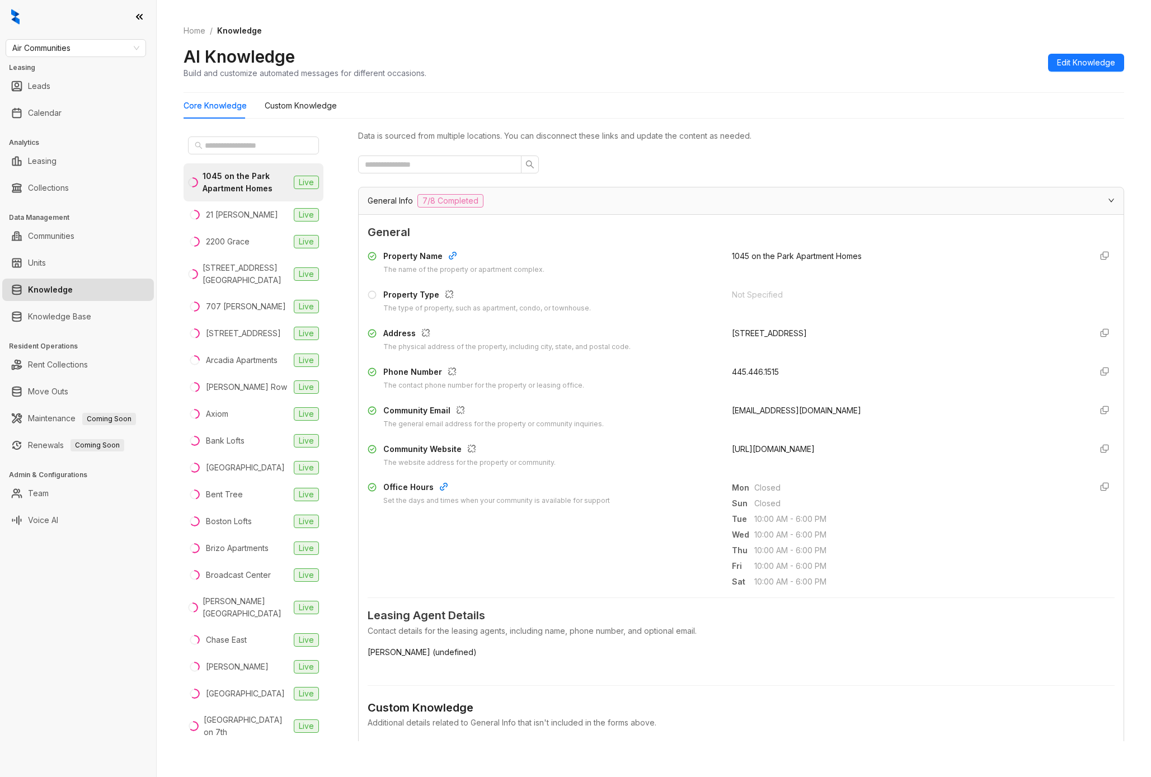
scroll to position [0, 0]
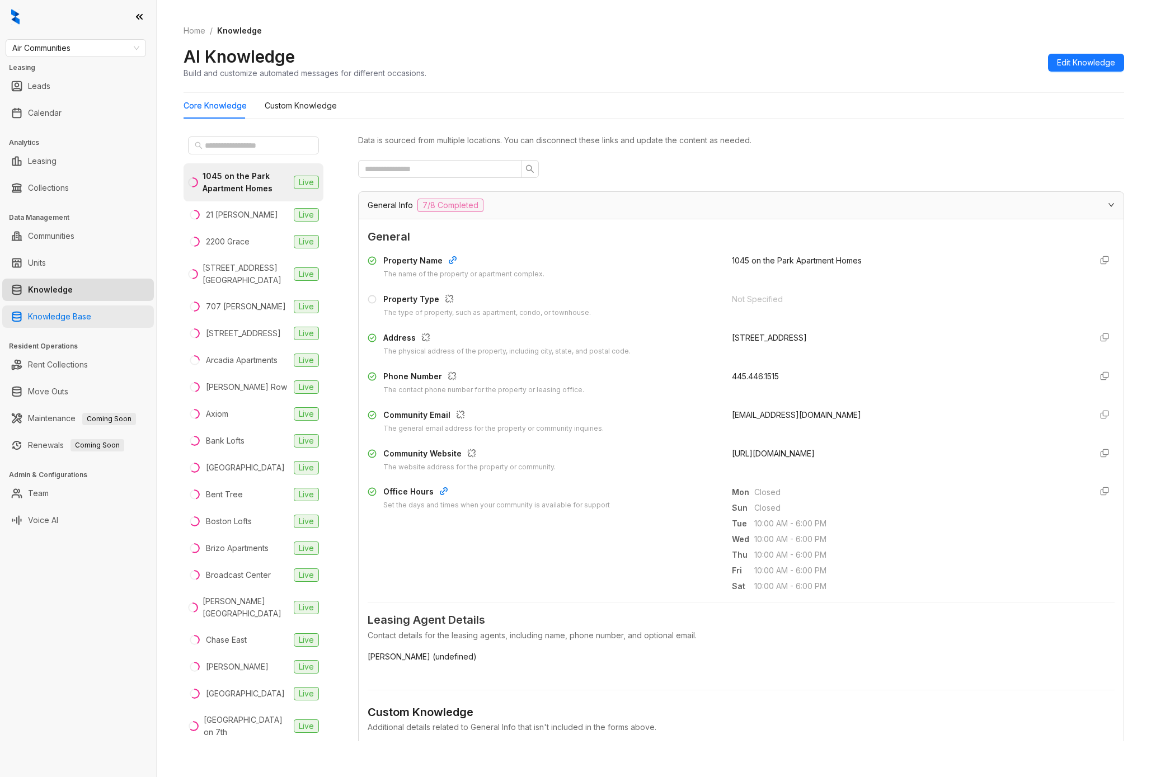
click at [91, 311] on link "Knowledge Base" at bounding box center [59, 317] width 63 height 22
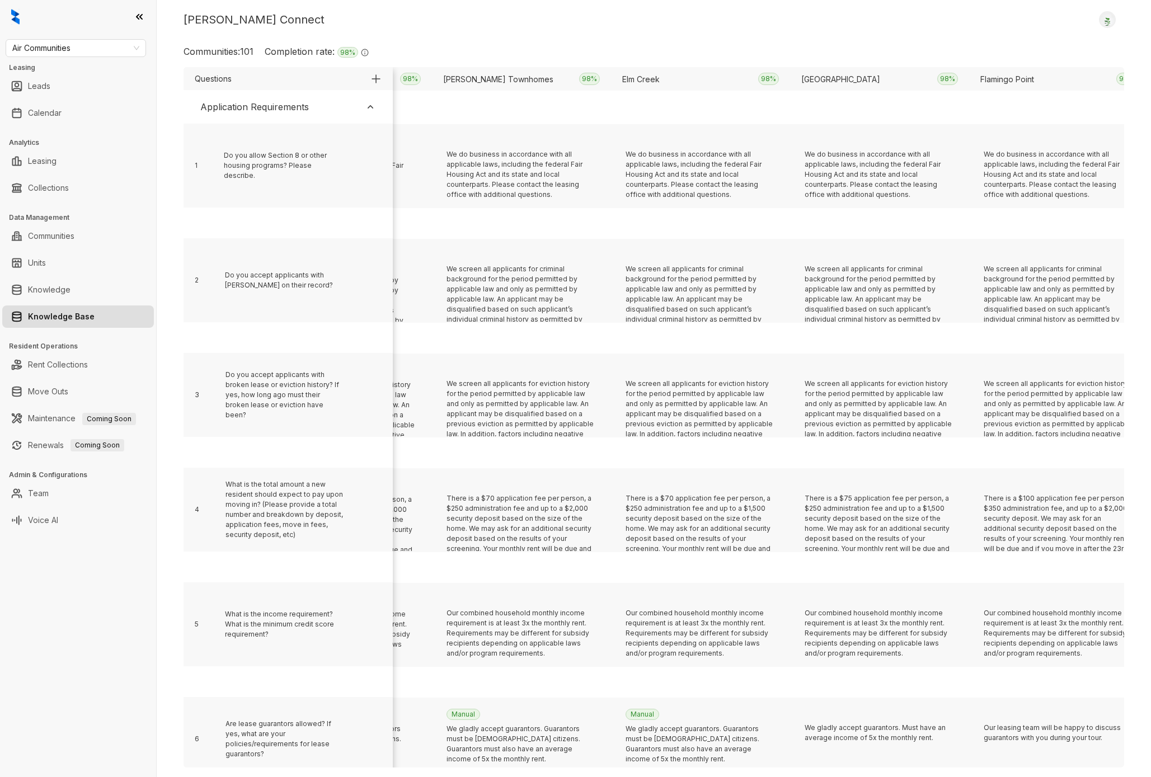
scroll to position [0, 3226]
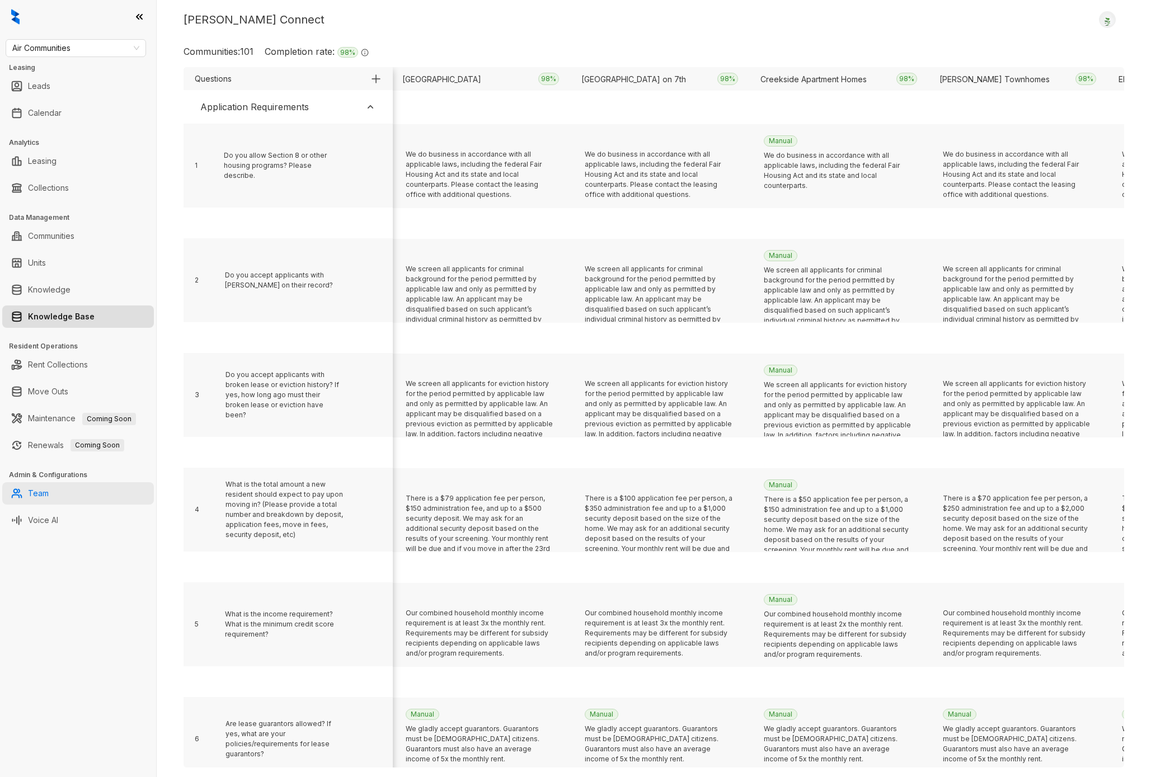
click at [49, 499] on link "Team" at bounding box center [38, 493] width 21 height 22
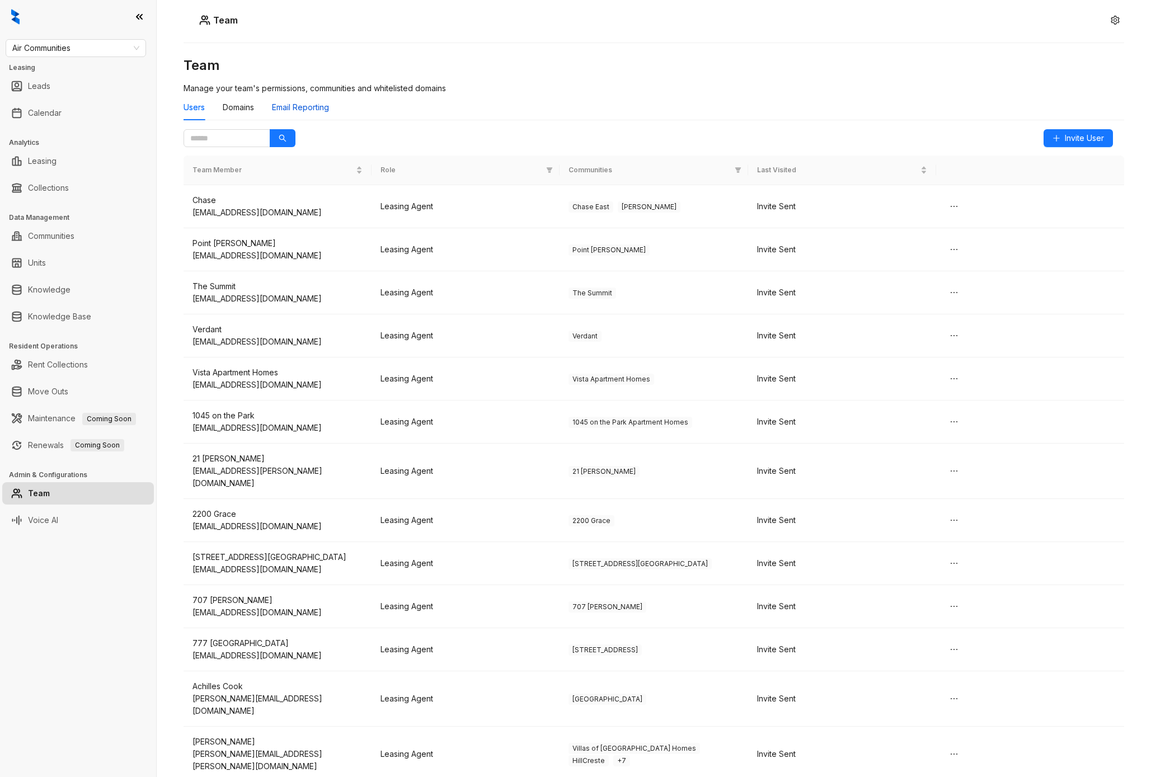
click at [310, 108] on div "Email Reporting" at bounding box center [300, 107] width 57 height 12
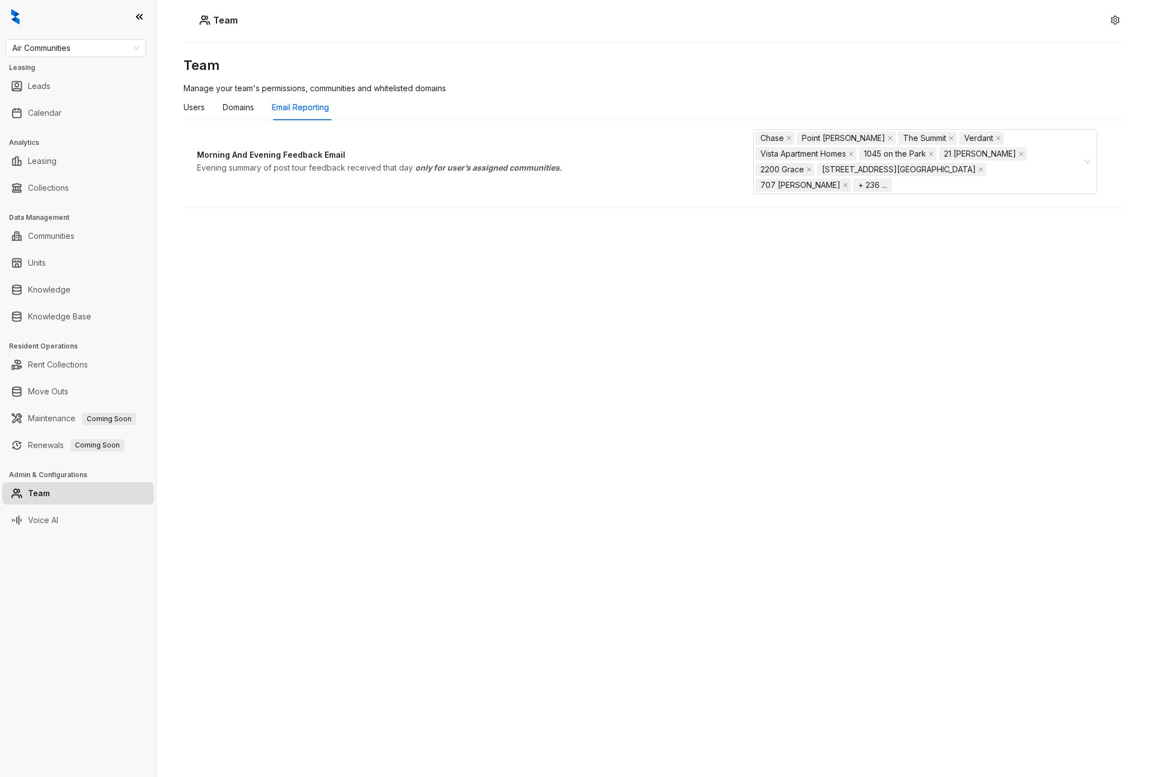
click at [84, 506] on ul "Team" at bounding box center [78, 493] width 156 height 27
click at [58, 528] on link "Voice AI" at bounding box center [43, 520] width 30 height 22
click at [58, 523] on link "Voice AI" at bounding box center [43, 520] width 30 height 22
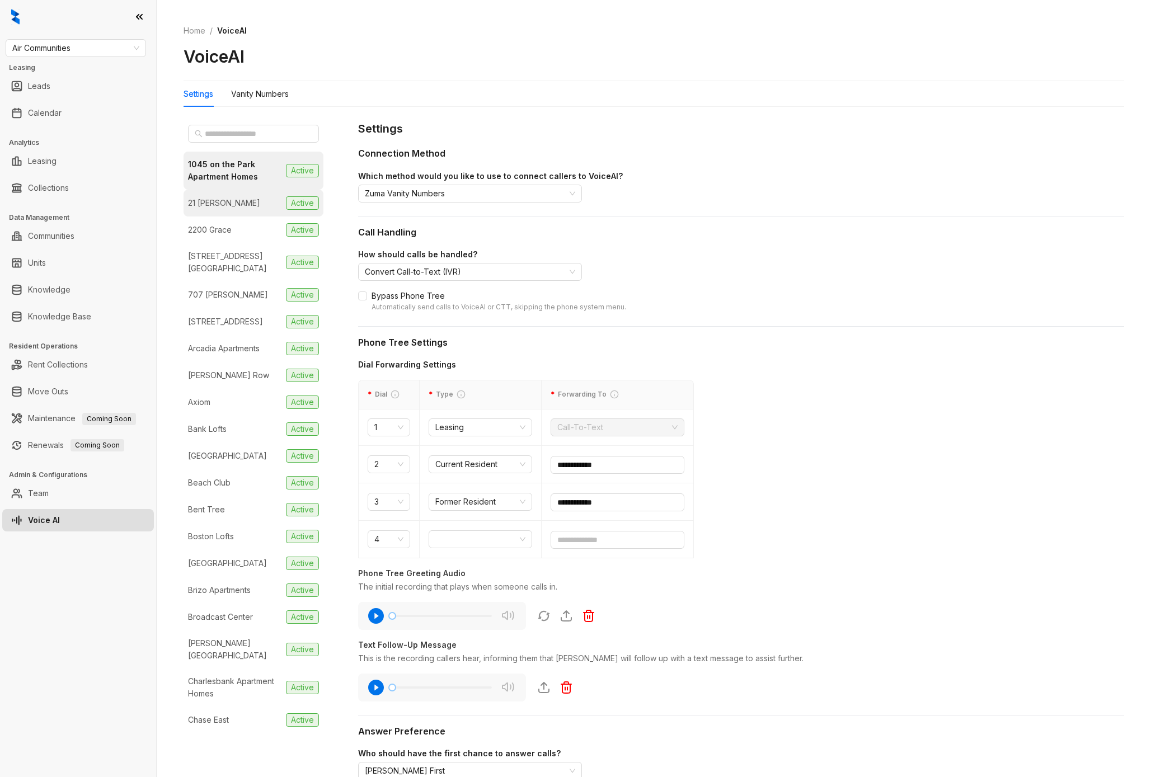
click at [210, 200] on div "21 Fitzsimons" at bounding box center [224, 203] width 72 height 12
click at [237, 237] on li "2200 Grace Active" at bounding box center [254, 230] width 140 height 27
click at [254, 93] on div "Vanity Numbers" at bounding box center [260, 94] width 58 height 12
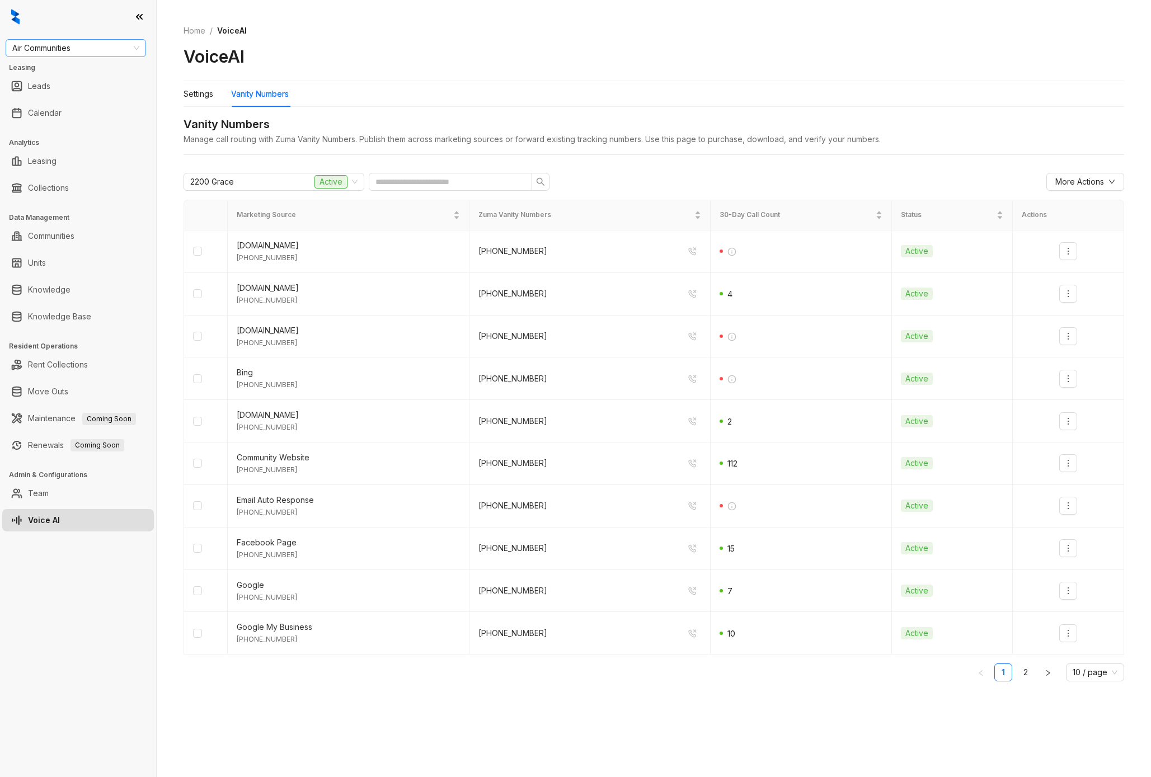
click at [54, 51] on span "Air Communities" at bounding box center [75, 48] width 127 height 17
type input "****"
click at [69, 69] on div "Haus Group" at bounding box center [76, 70] width 123 height 12
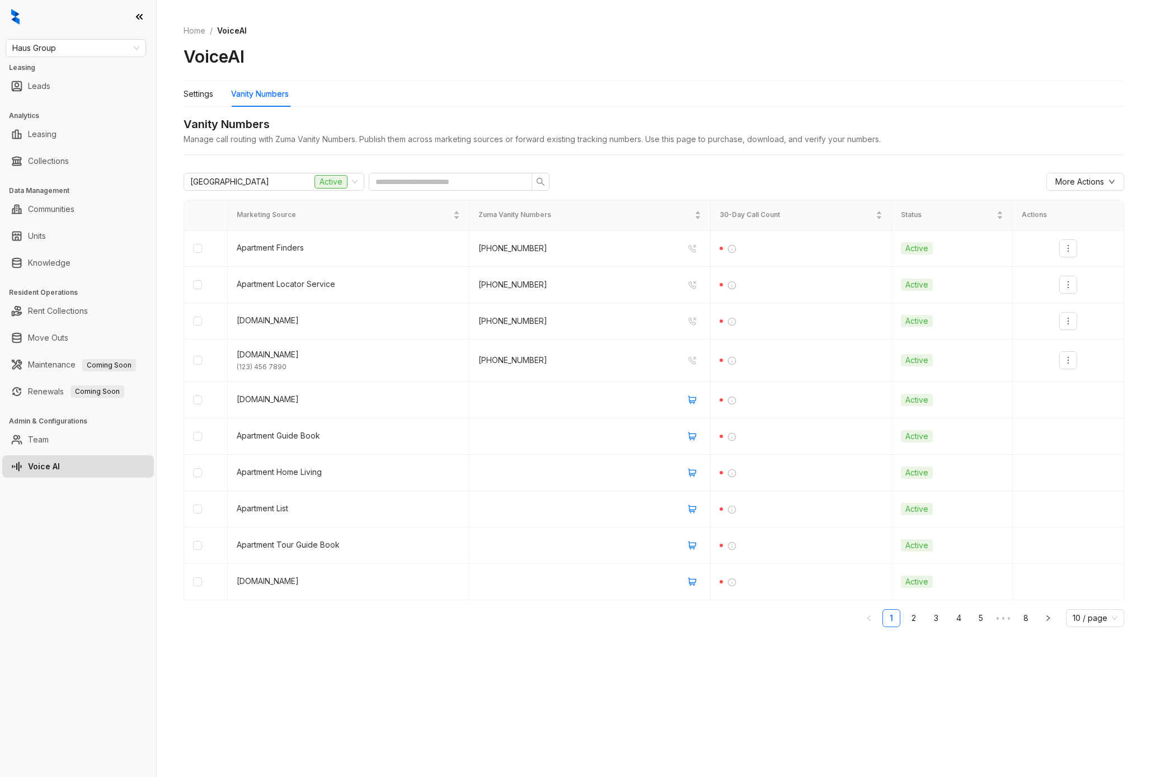
click at [443, 23] on div "Home / VoiceAI VoiceAI" at bounding box center [654, 46] width 941 height 70
